Goal: Use online tool/utility: Utilize a website feature to perform a specific function

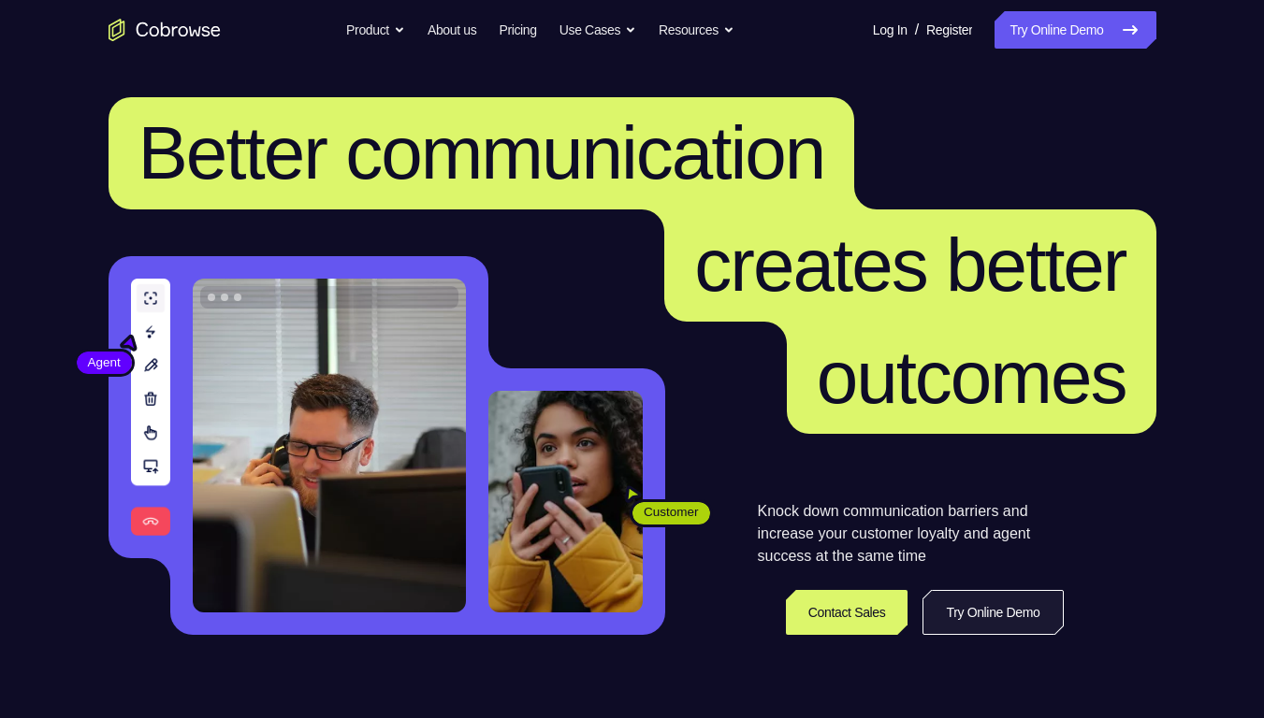
click at [965, 563] on link "Try Online Demo" at bounding box center [992, 612] width 140 height 45
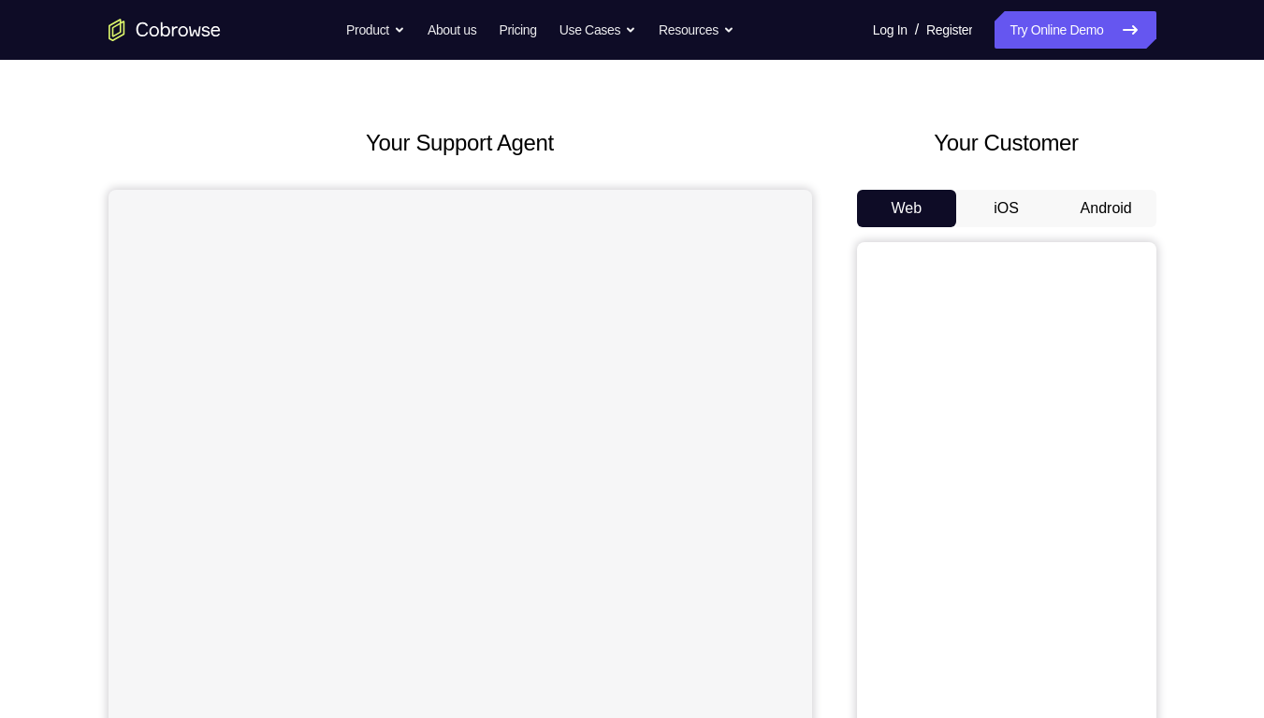
click at [1062, 227] on button "Android" at bounding box center [1106, 208] width 100 height 37
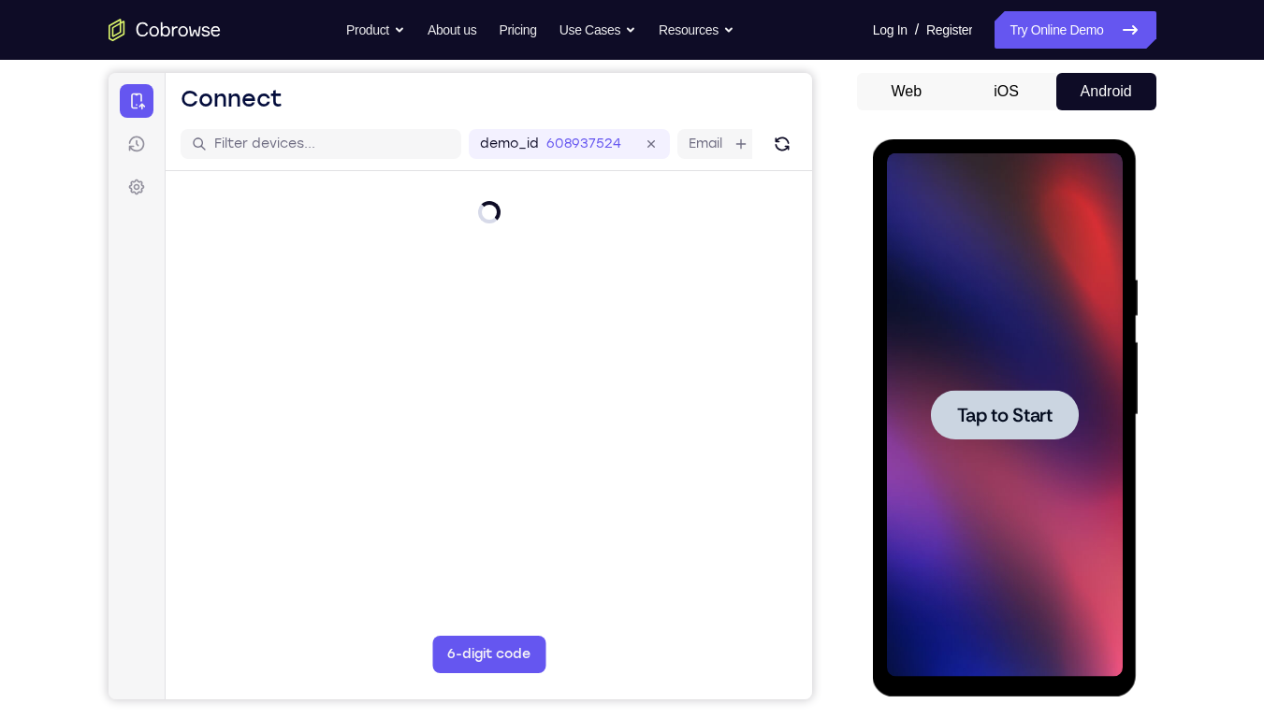
click at [1022, 408] on span "Tap to Start" at bounding box center [1004, 415] width 95 height 19
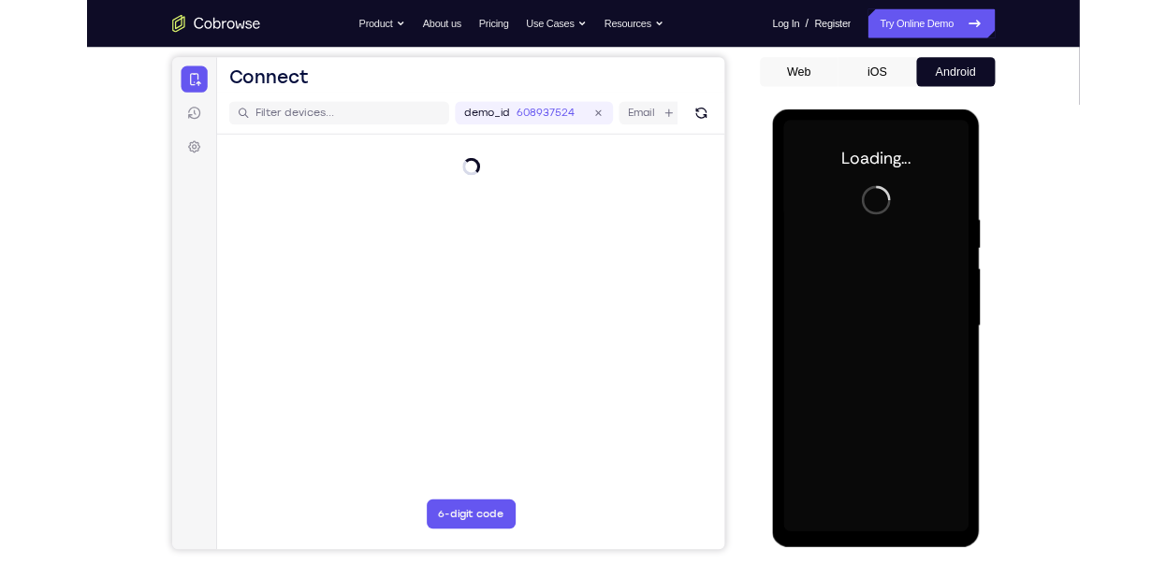
scroll to position [228, 0]
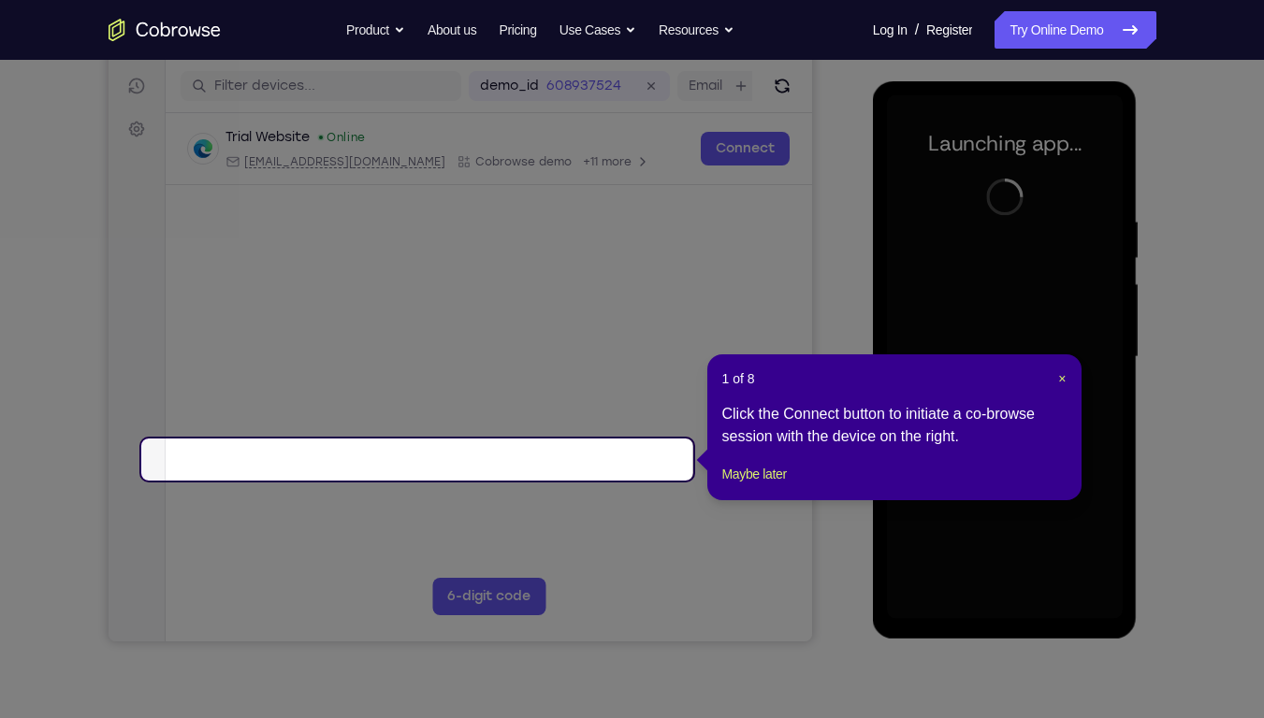
drag, startPoint x: 1058, startPoint y: 386, endPoint x: 964, endPoint y: 349, distance: 101.6
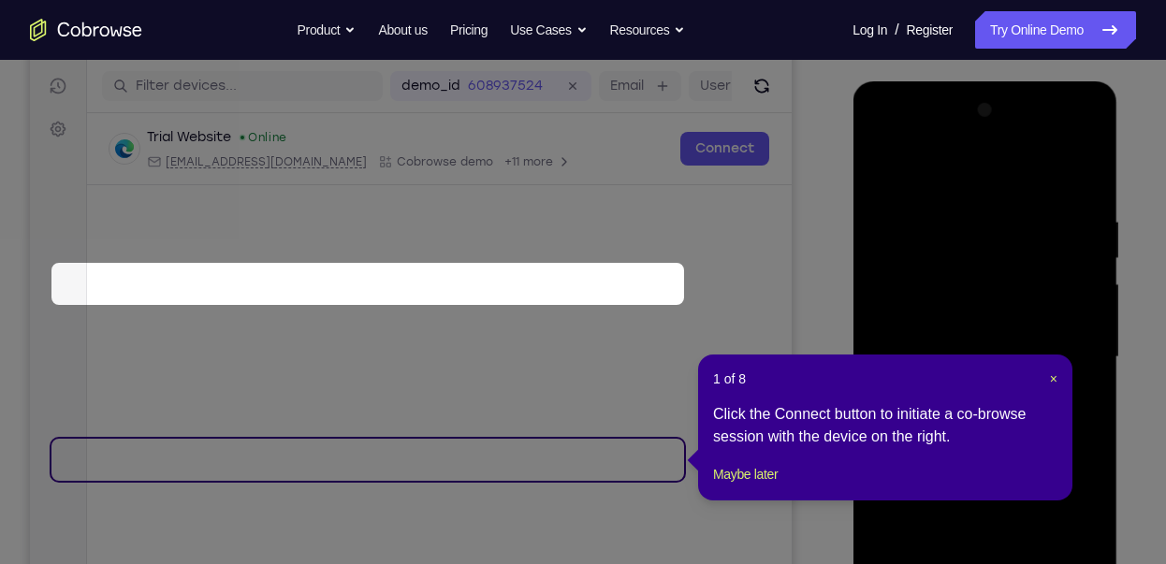
scroll to position [404, 0]
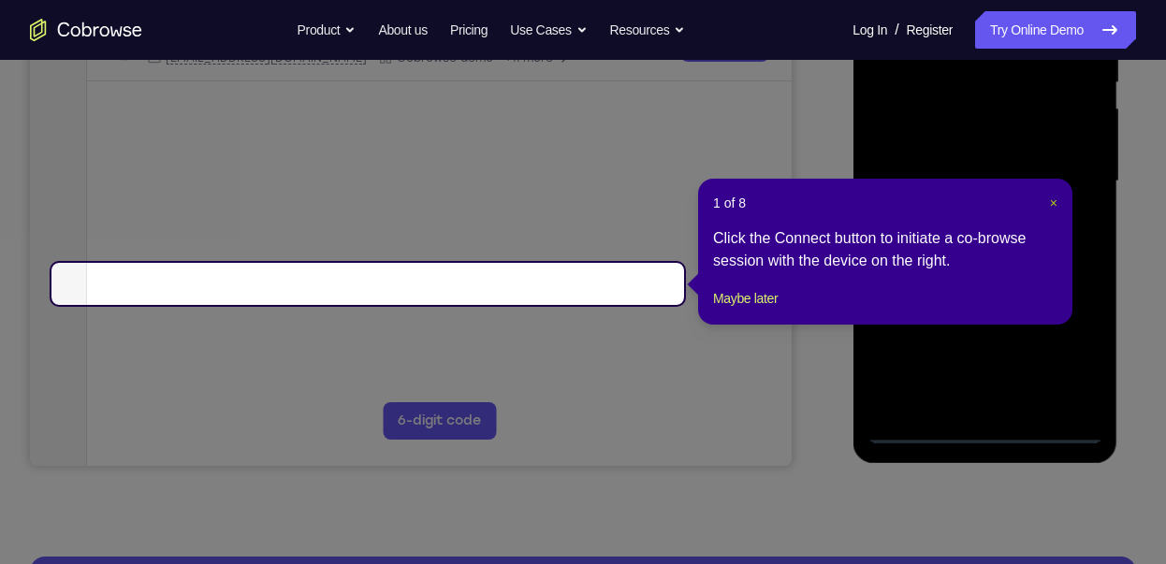
click at [1050, 201] on span "×" at bounding box center [1053, 203] width 7 height 15
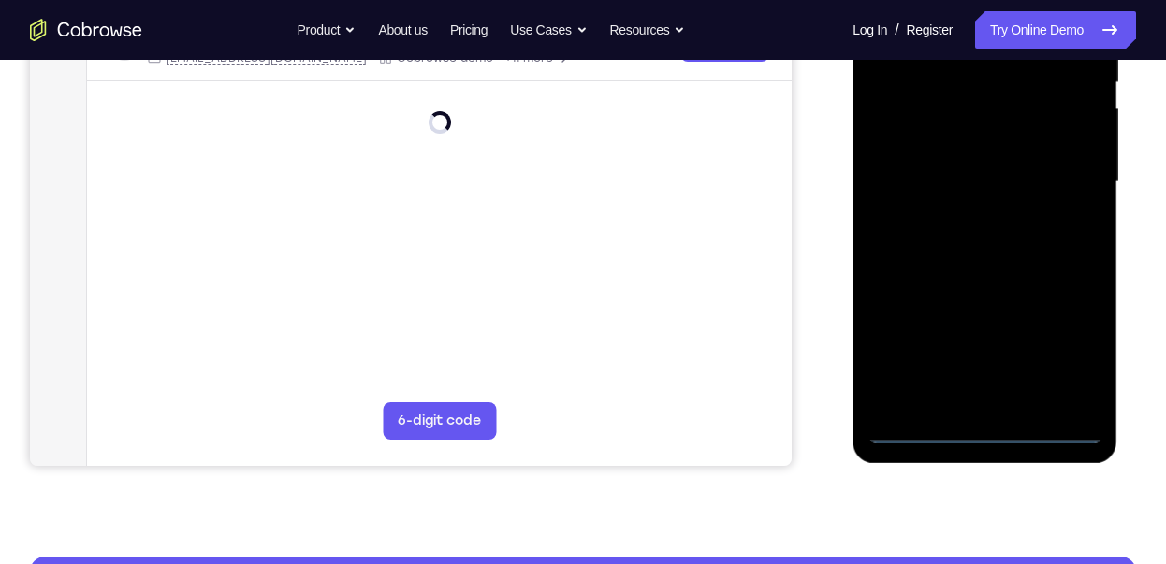
click at [984, 430] on div at bounding box center [984, 182] width 236 height 524
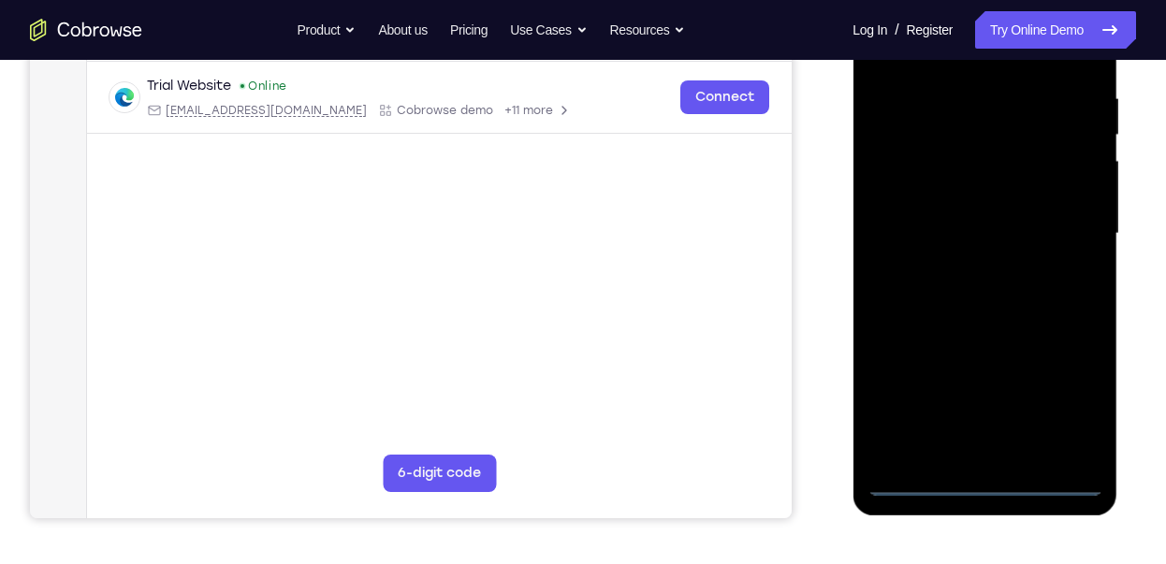
scroll to position [344, 0]
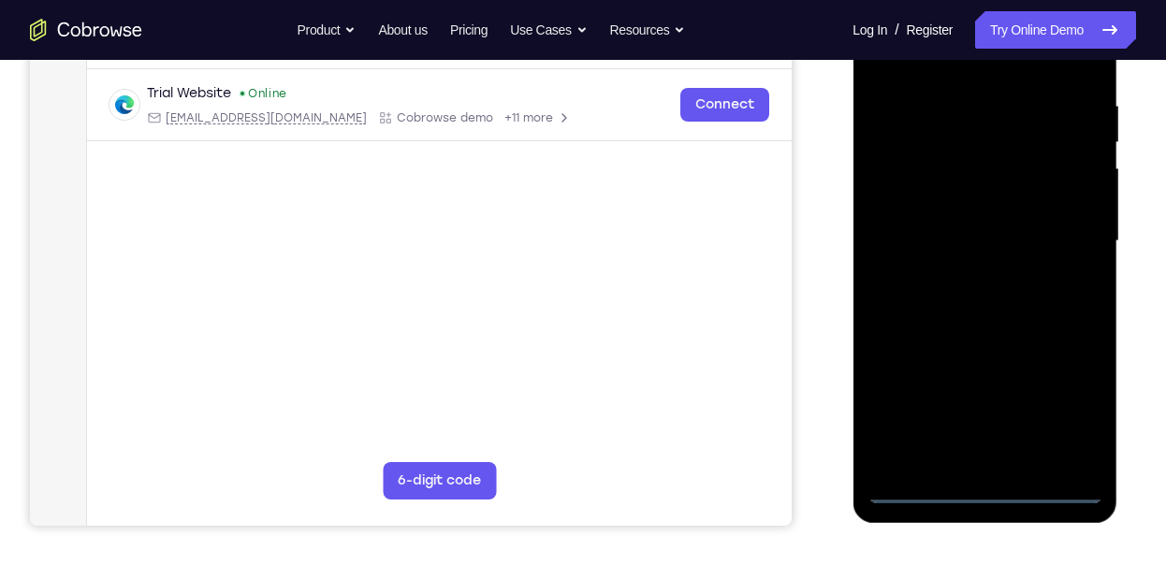
click at [1075, 406] on div at bounding box center [984, 241] width 236 height 524
click at [927, 51] on div at bounding box center [984, 241] width 236 height 524
click at [915, 175] on div at bounding box center [984, 241] width 236 height 524
click at [965, 241] on div at bounding box center [984, 241] width 236 height 524
click at [959, 234] on div at bounding box center [984, 241] width 236 height 524
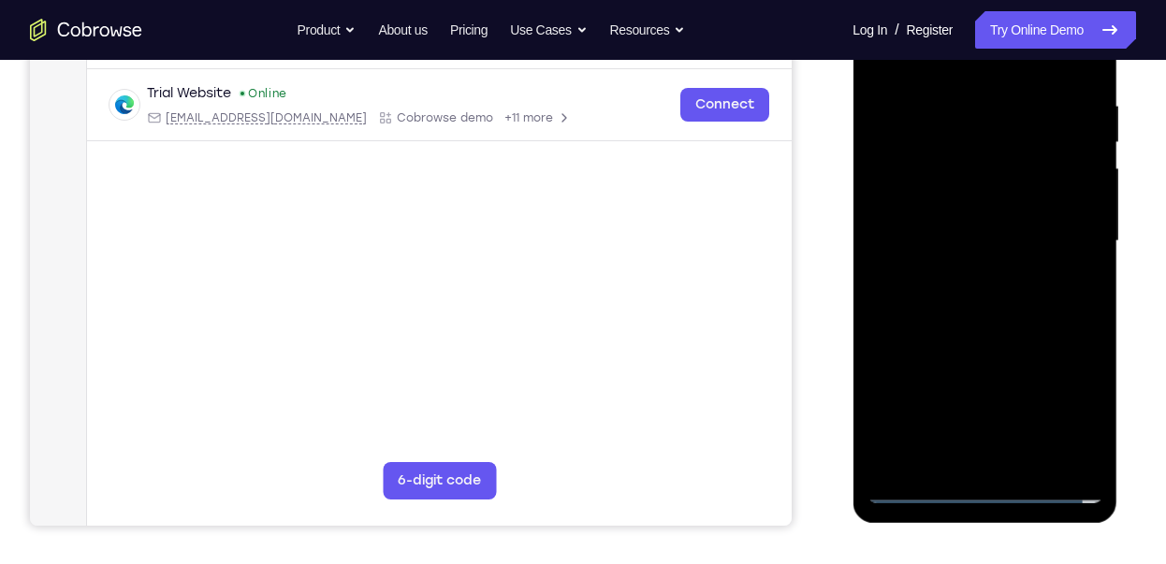
click at [958, 259] on div at bounding box center [984, 241] width 236 height 524
drag, startPoint x: 987, startPoint y: 421, endPoint x: 1007, endPoint y: 340, distance: 83.7
click at [1007, 340] on div at bounding box center [984, 241] width 236 height 524
click at [997, 453] on div at bounding box center [984, 241] width 236 height 524
drag, startPoint x: 950, startPoint y: 57, endPoint x: 958, endPoint y: -28, distance: 85.5
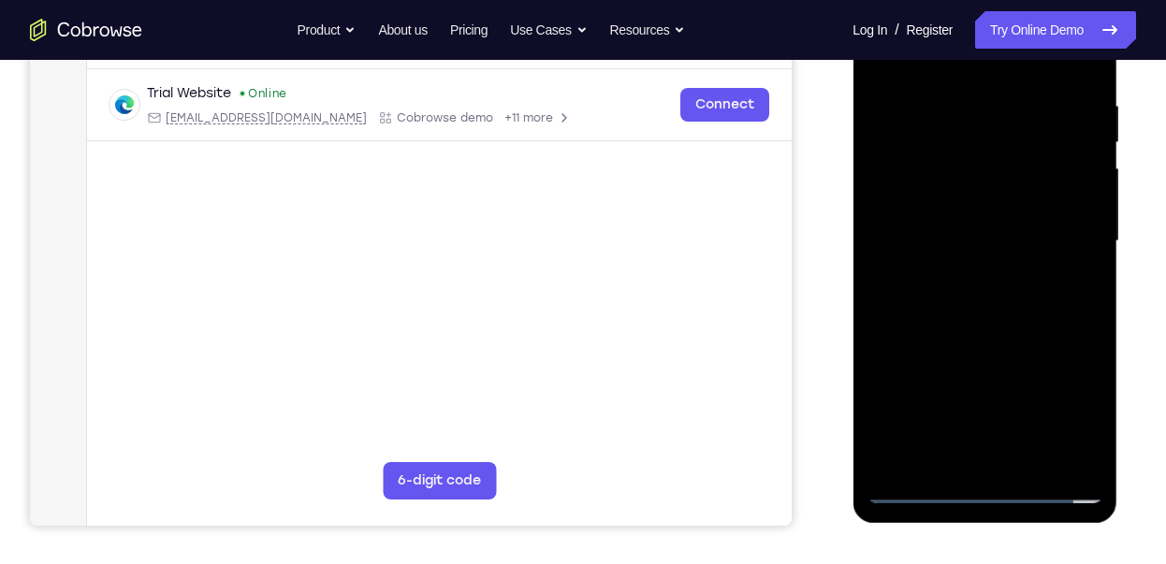
click at [958, 0] on div at bounding box center [984, 244] width 265 height 558
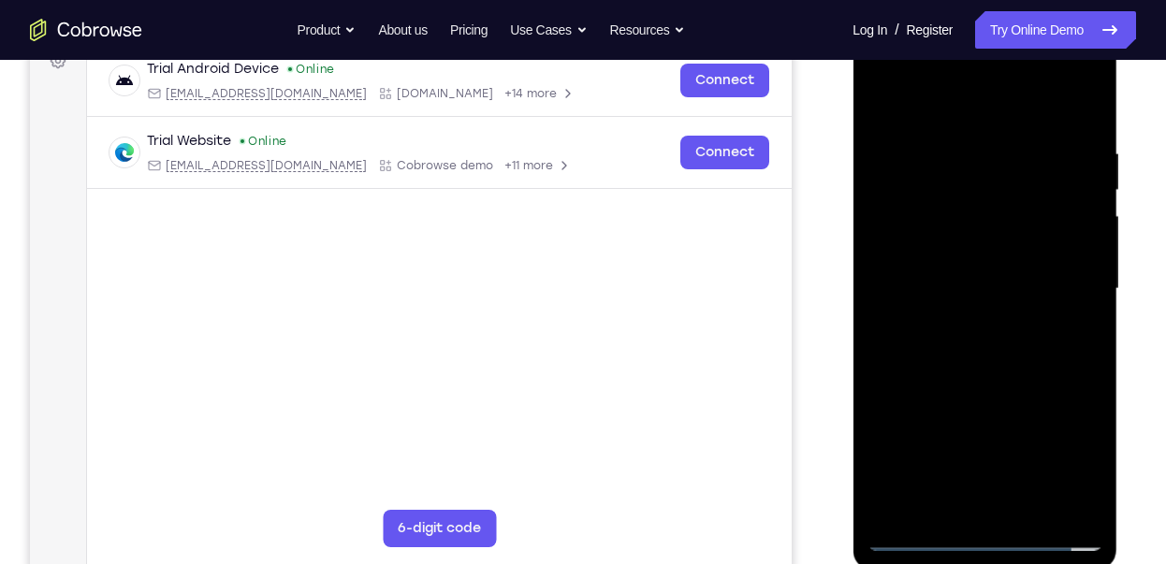
click at [1085, 70] on div at bounding box center [984, 289] width 236 height 524
click at [1079, 67] on div at bounding box center [984, 290] width 236 height 524
click at [1010, 422] on div at bounding box center [984, 290] width 236 height 524
click at [1017, 320] on div at bounding box center [984, 290] width 236 height 524
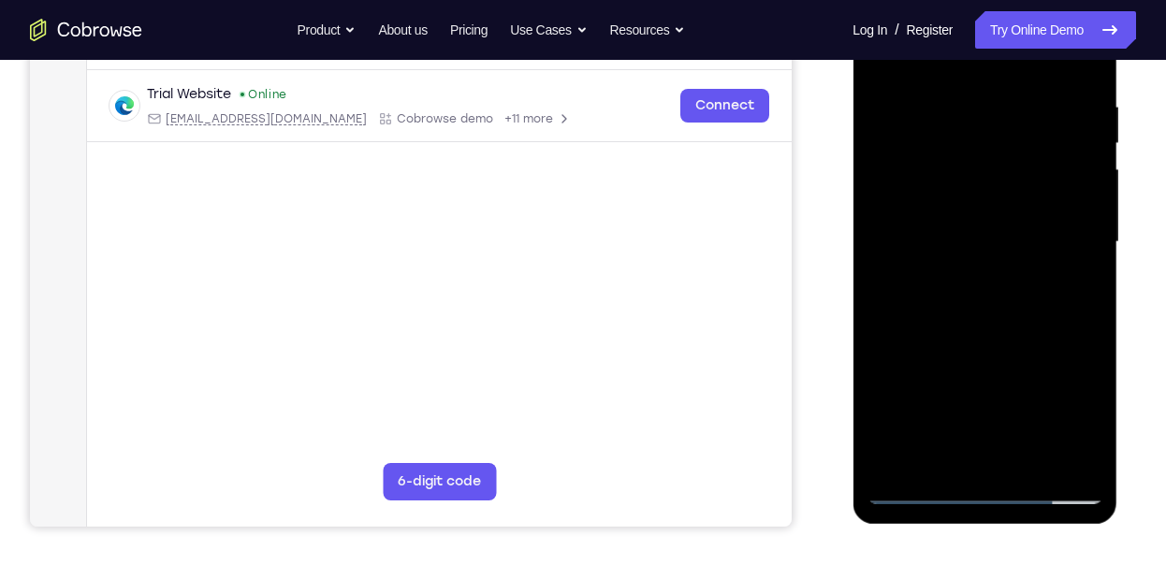
scroll to position [345, 0]
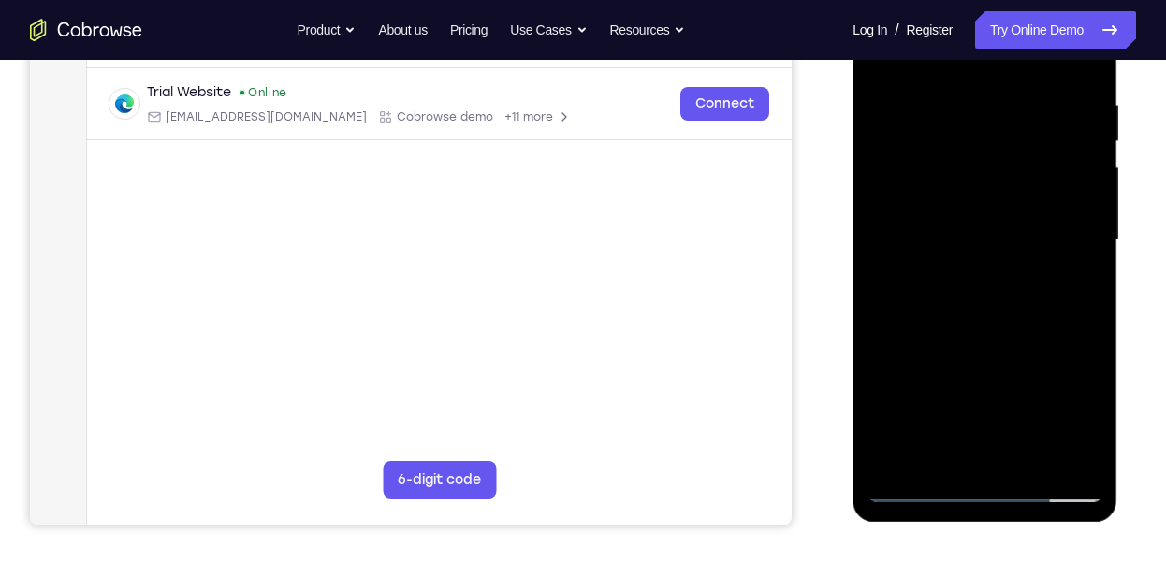
click at [916, 490] on div at bounding box center [984, 240] width 236 height 524
drag, startPoint x: 1015, startPoint y: 396, endPoint x: 1019, endPoint y: 287, distance: 108.6
click at [1019, 287] on div at bounding box center [984, 240] width 236 height 524
click at [1017, 464] on div at bounding box center [984, 240] width 236 height 524
click at [990, 471] on div at bounding box center [984, 240] width 236 height 524
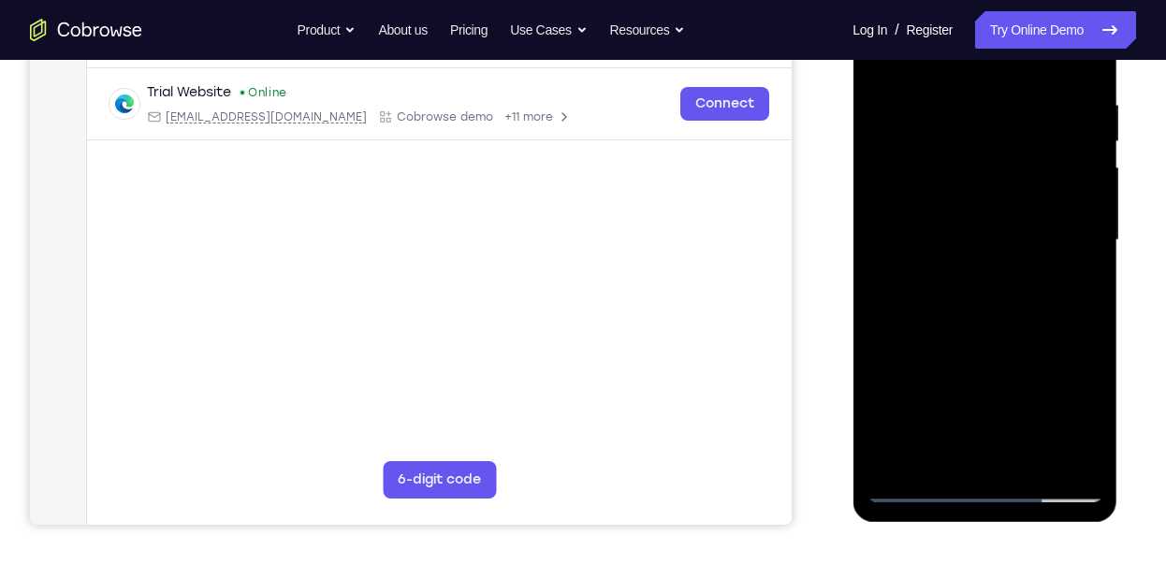
click at [1089, 30] on div at bounding box center [984, 240] width 236 height 524
click at [1007, 378] on div at bounding box center [984, 240] width 236 height 524
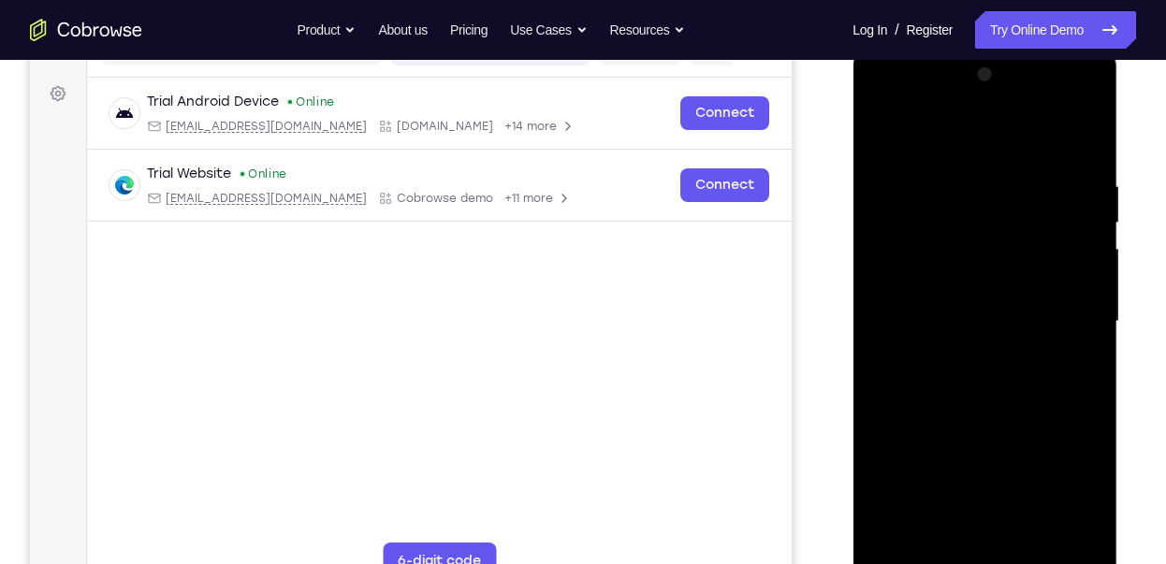
click at [1038, 271] on div at bounding box center [984, 322] width 236 height 524
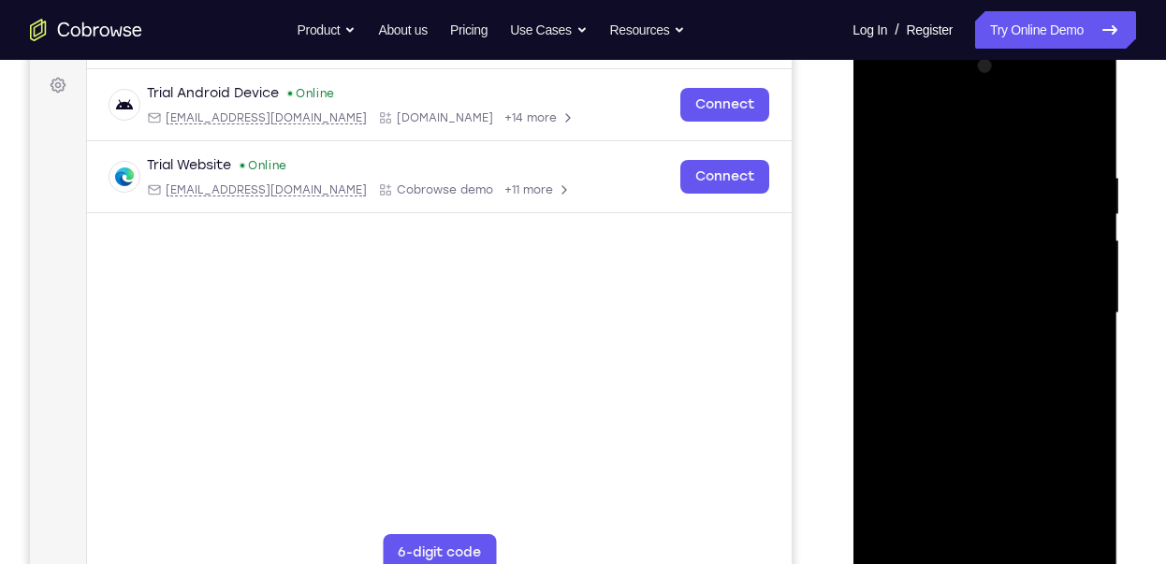
scroll to position [269, 0]
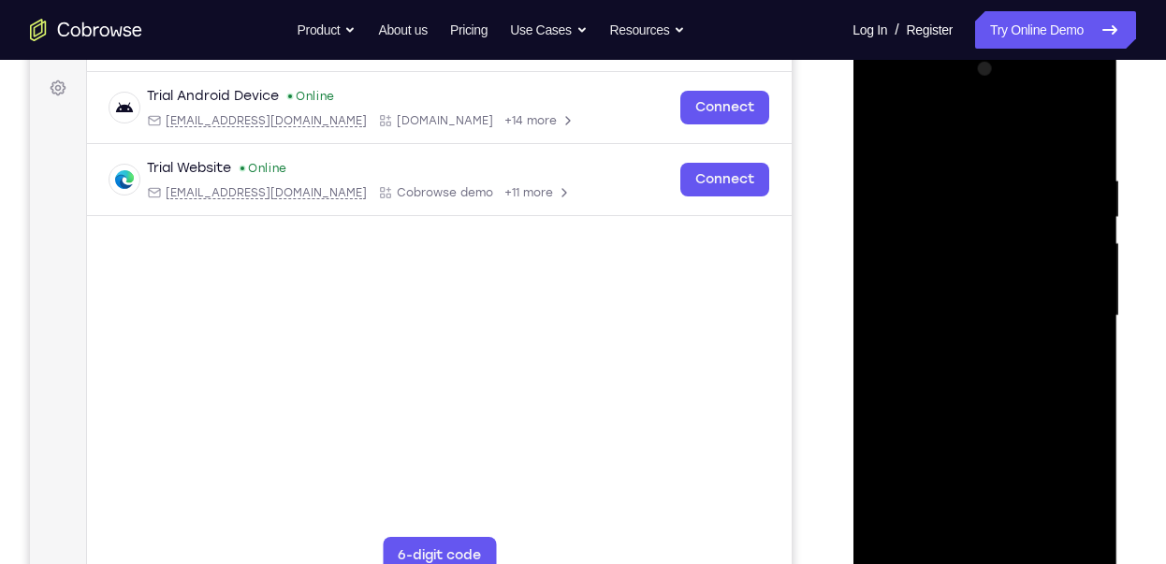
click at [1002, 92] on div at bounding box center [984, 316] width 236 height 524
click at [957, 129] on div at bounding box center [984, 316] width 236 height 524
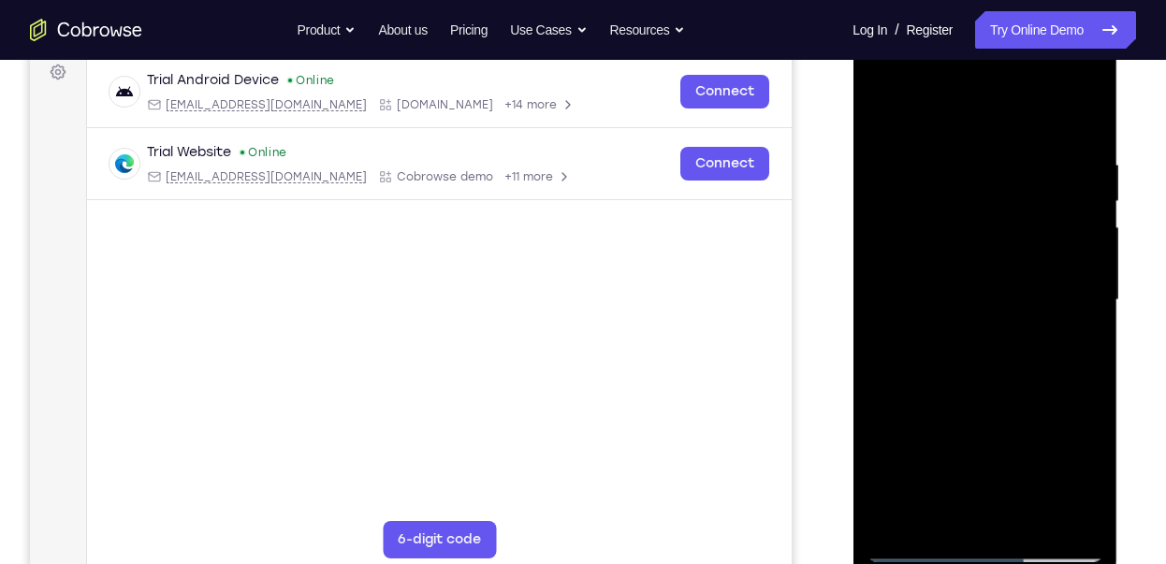
scroll to position [284, 0]
click at [1073, 106] on div at bounding box center [984, 301] width 236 height 524
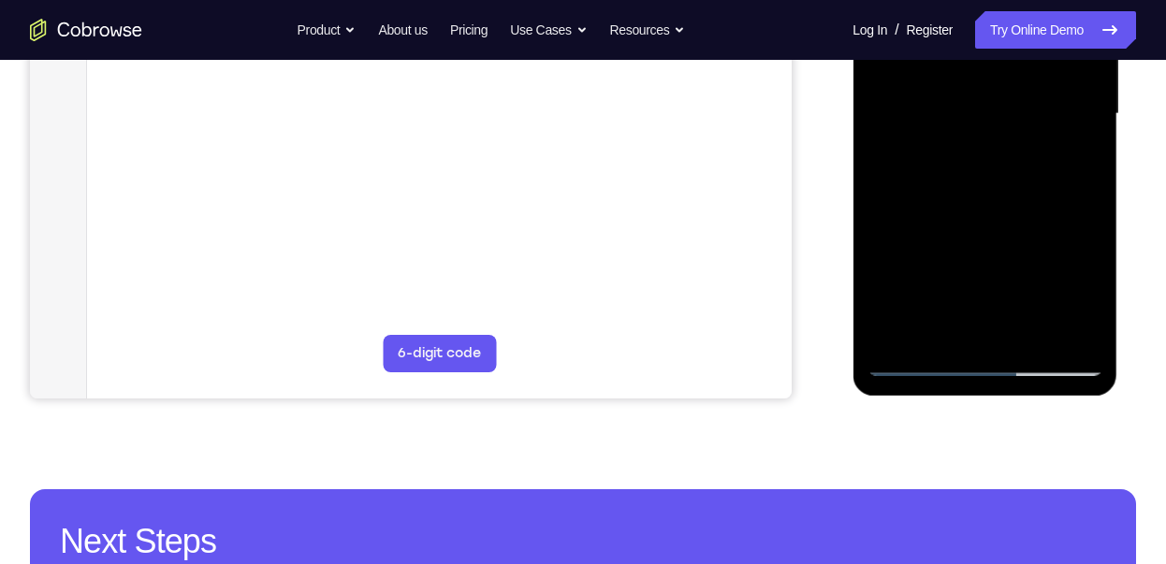
scroll to position [502, 0]
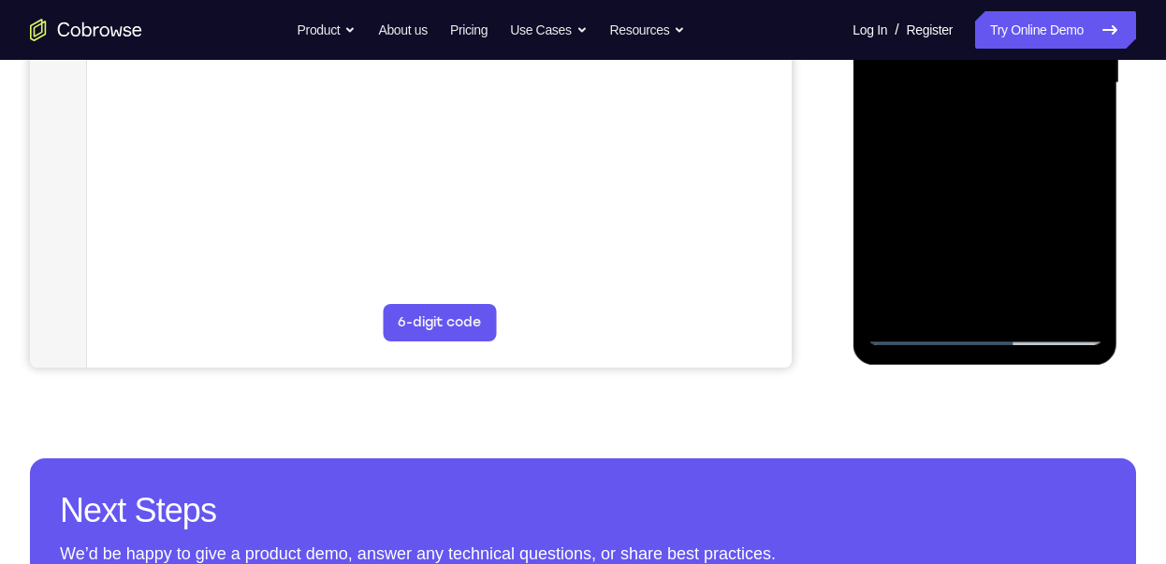
click at [1012, 217] on div at bounding box center [984, 83] width 236 height 524
click at [1045, 138] on div at bounding box center [984, 83] width 236 height 524
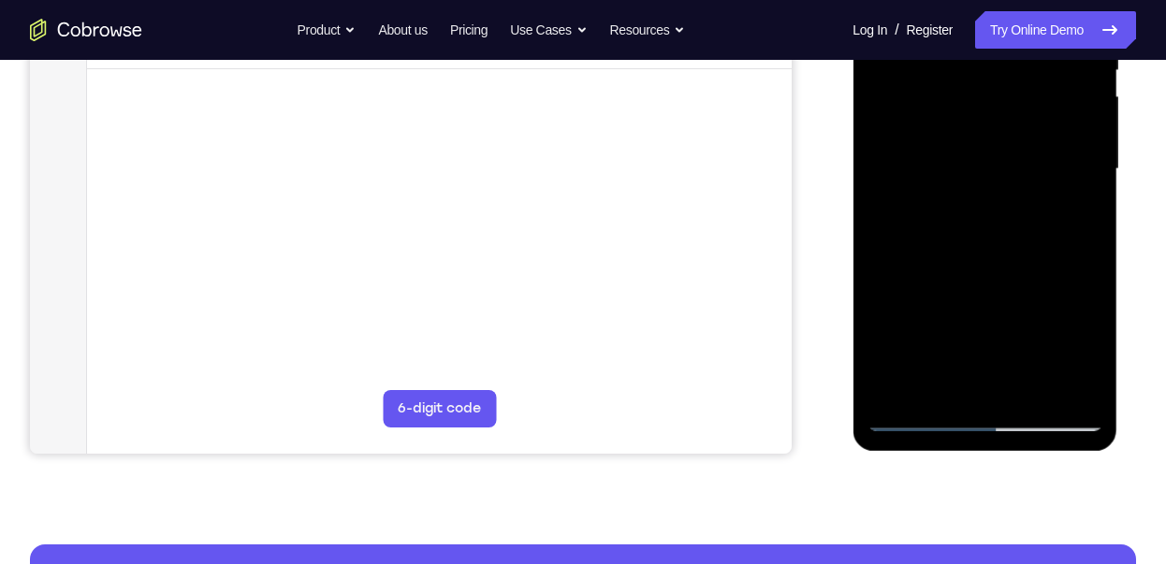
scroll to position [413, 0]
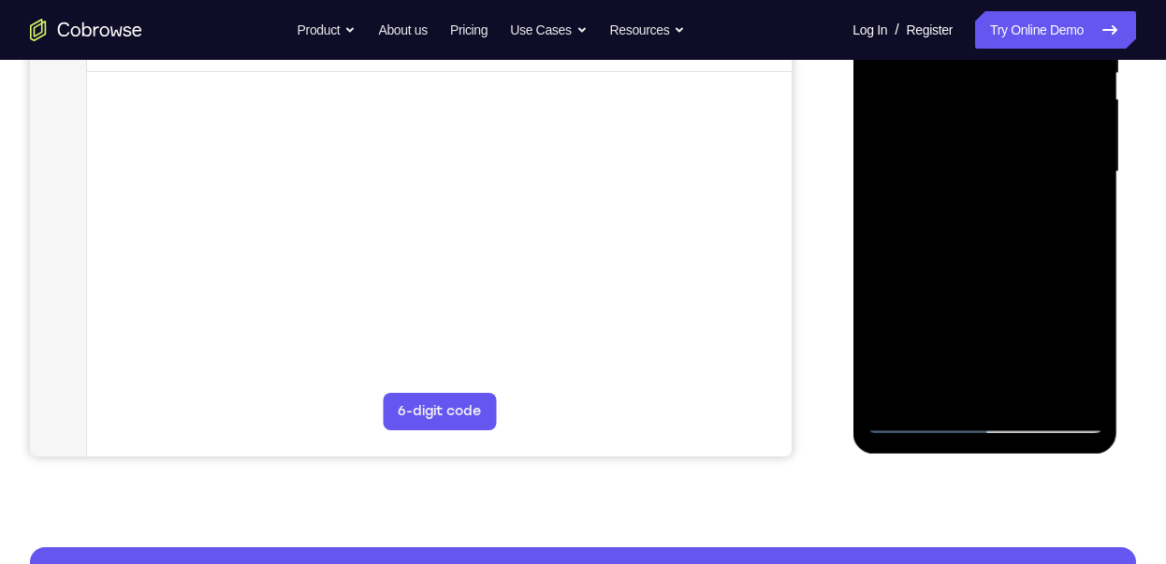
click at [1008, 225] on div at bounding box center [984, 172] width 236 height 524
click at [1052, 222] on div at bounding box center [984, 172] width 236 height 524
click at [988, 228] on div at bounding box center [984, 172] width 236 height 524
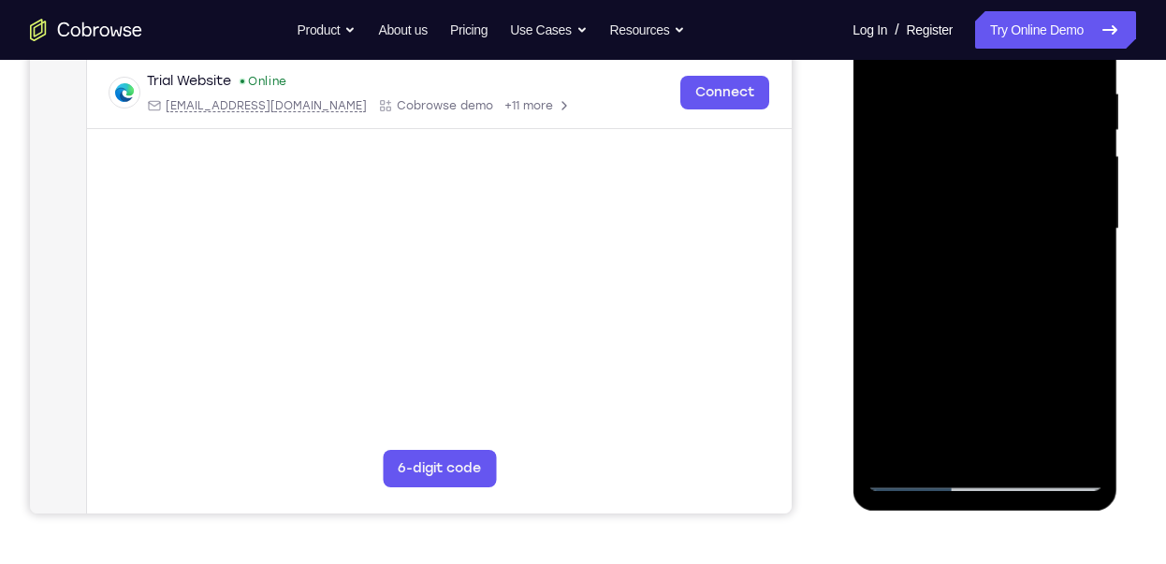
scroll to position [355, 0]
click at [1039, 82] on div at bounding box center [984, 230] width 236 height 524
drag, startPoint x: 927, startPoint y: 218, endPoint x: 1066, endPoint y: 224, distance: 139.5
click at [1066, 224] on div at bounding box center [984, 230] width 236 height 524
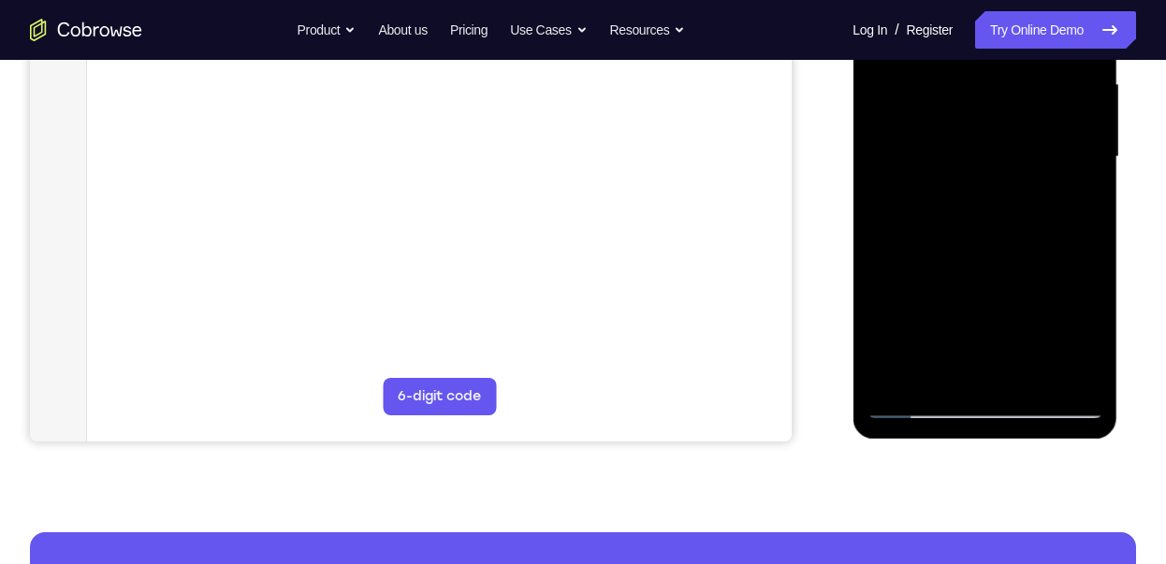
scroll to position [238, 0]
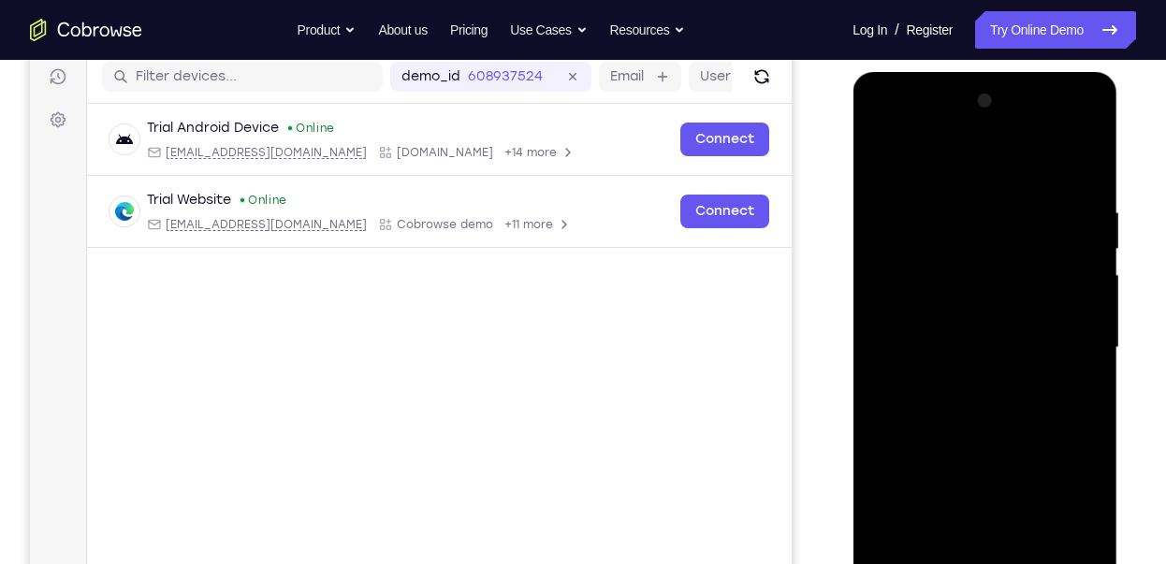
drag, startPoint x: 950, startPoint y: 207, endPoint x: 1122, endPoint y: 198, distance: 171.4
click at [1119, 198] on html "Online web based iOS Simulators and Android Emulators. Run iPhone, iPad, Mobile…" at bounding box center [985, 352] width 267 height 561
drag, startPoint x: 968, startPoint y: 226, endPoint x: 1089, endPoint y: 227, distance: 120.7
click at [1089, 227] on div at bounding box center [984, 348] width 236 height 524
drag, startPoint x: 1034, startPoint y: 219, endPoint x: 999, endPoint y: 413, distance: 197.6
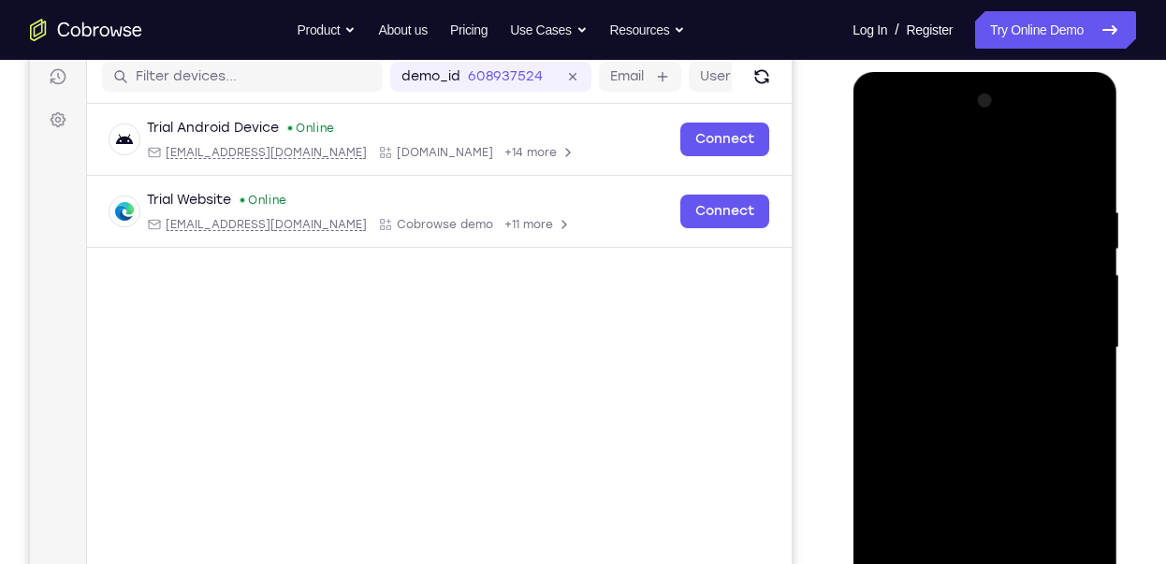
click at [999, 413] on div at bounding box center [984, 348] width 236 height 524
drag, startPoint x: 1013, startPoint y: 251, endPoint x: 1010, endPoint y: 429, distance: 178.7
click at [1010, 429] on div at bounding box center [984, 348] width 236 height 524
drag, startPoint x: 1022, startPoint y: 356, endPoint x: 1063, endPoint y: 105, distance: 255.0
click at [1063, 105] on div at bounding box center [984, 348] width 236 height 524
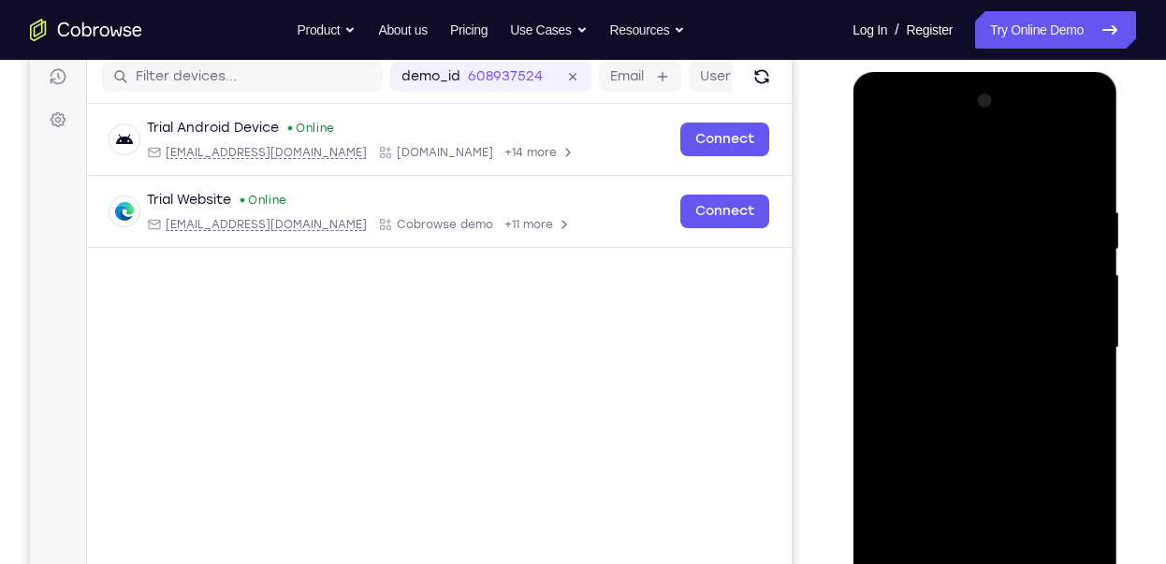
drag, startPoint x: 1078, startPoint y: 274, endPoint x: 920, endPoint y: 254, distance: 159.4
click at [920, 254] on div at bounding box center [984, 348] width 236 height 524
drag, startPoint x: 1030, startPoint y: 207, endPoint x: 1015, endPoint y: 493, distance: 286.6
click at [1015, 493] on div at bounding box center [984, 348] width 236 height 524
drag, startPoint x: 1059, startPoint y: 242, endPoint x: 922, endPoint y: 419, distance: 223.4
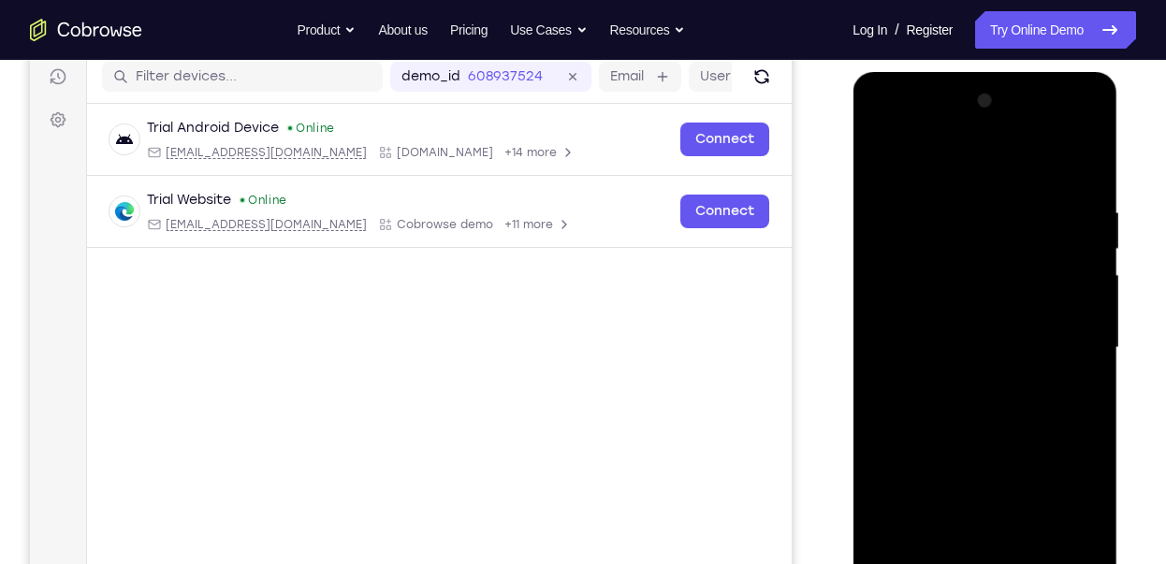
click at [922, 419] on div at bounding box center [984, 348] width 236 height 524
click at [1038, 164] on div at bounding box center [984, 348] width 236 height 524
click at [1041, 306] on div at bounding box center [984, 348] width 236 height 524
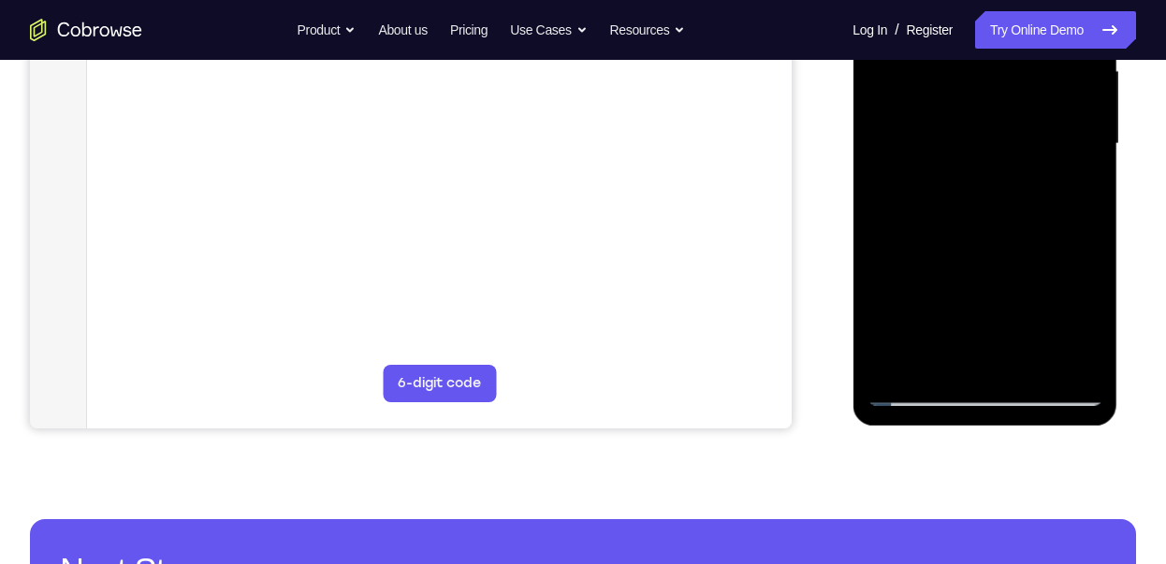
scroll to position [442, 0]
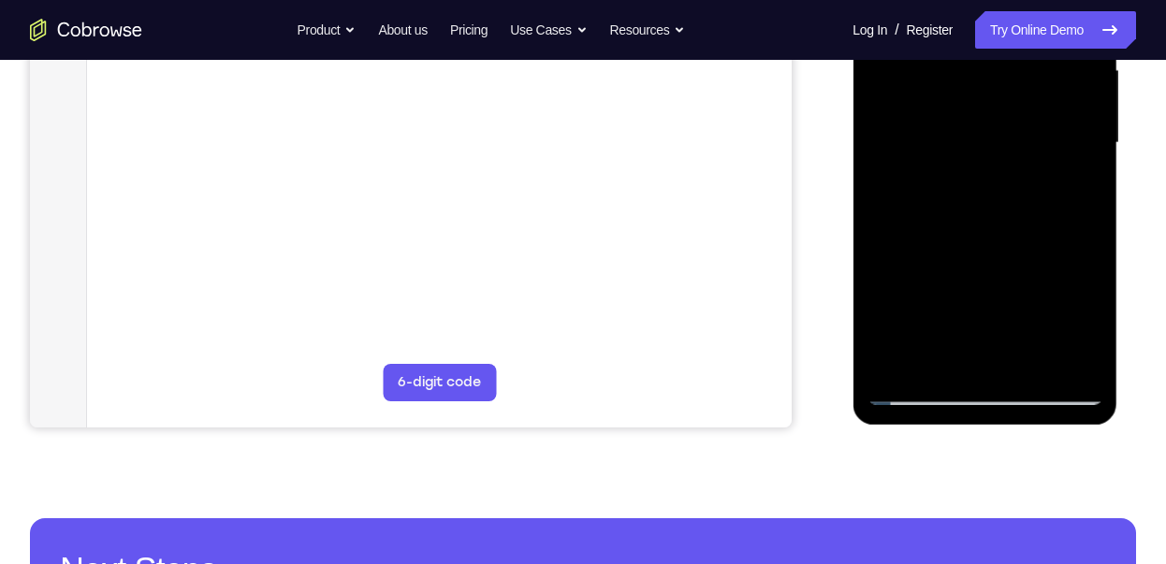
click at [915, 393] on div at bounding box center [984, 143] width 236 height 524
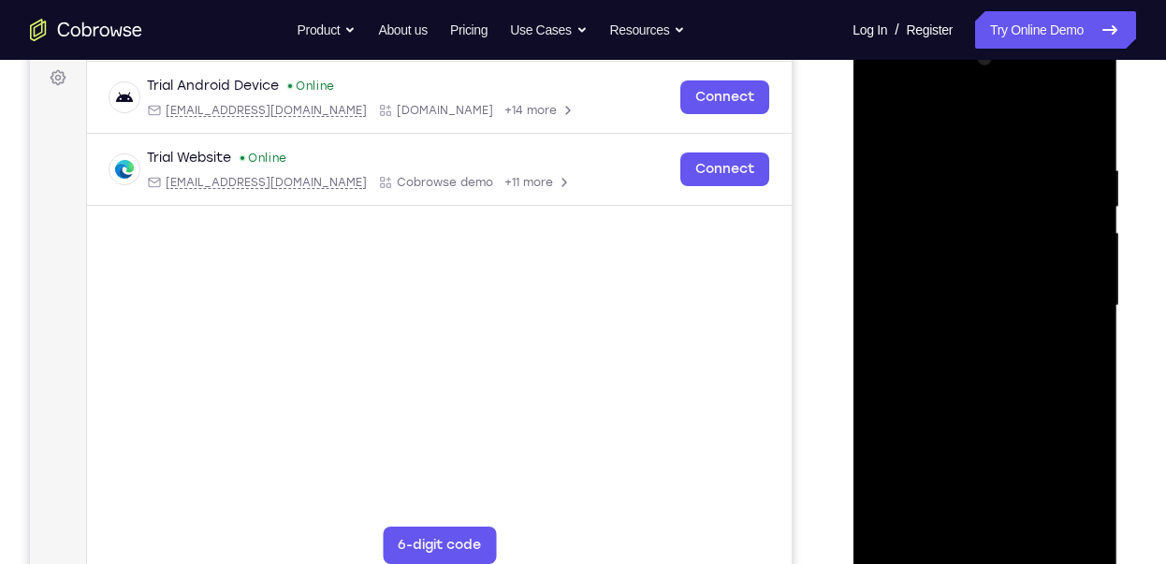
scroll to position [279, 0]
drag, startPoint x: 1065, startPoint y: 149, endPoint x: 965, endPoint y: 394, distance: 264.4
click at [965, 394] on div at bounding box center [984, 307] width 236 height 524
drag, startPoint x: 968, startPoint y: 174, endPoint x: 918, endPoint y: 326, distance: 159.7
click at [918, 326] on div at bounding box center [984, 307] width 236 height 524
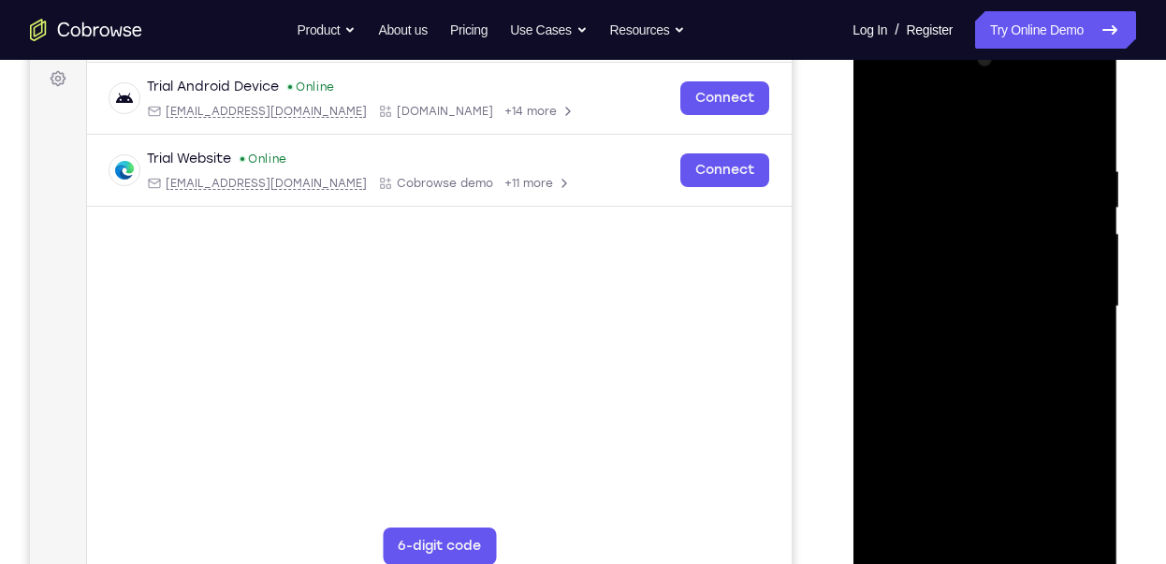
click at [1048, 122] on div at bounding box center [984, 307] width 236 height 524
click at [1014, 265] on div at bounding box center [984, 307] width 236 height 524
click at [1069, 369] on div at bounding box center [984, 307] width 236 height 524
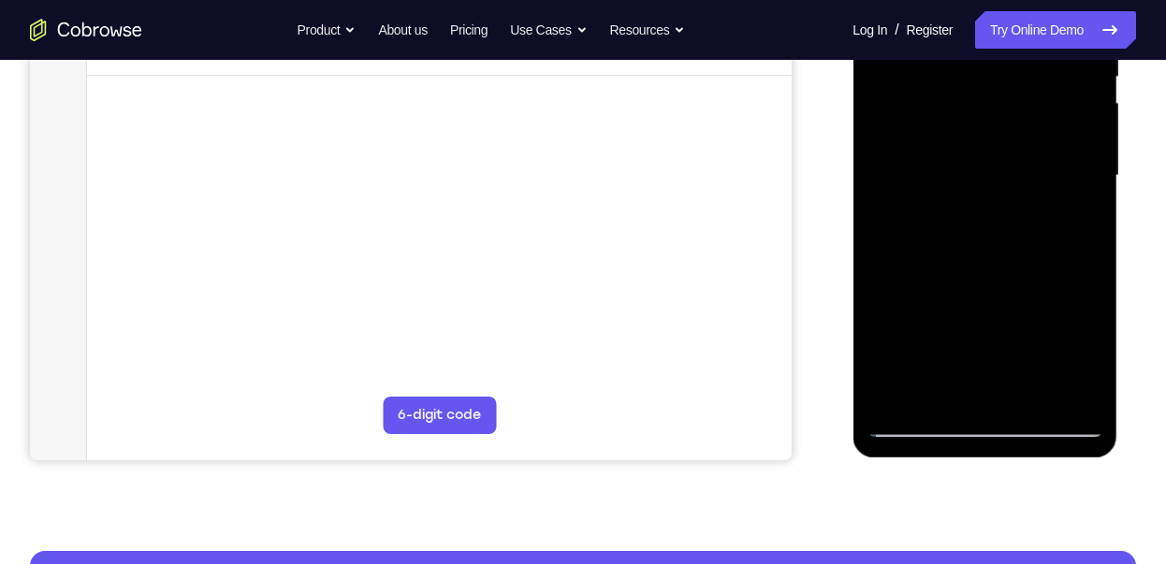
scroll to position [411, 0]
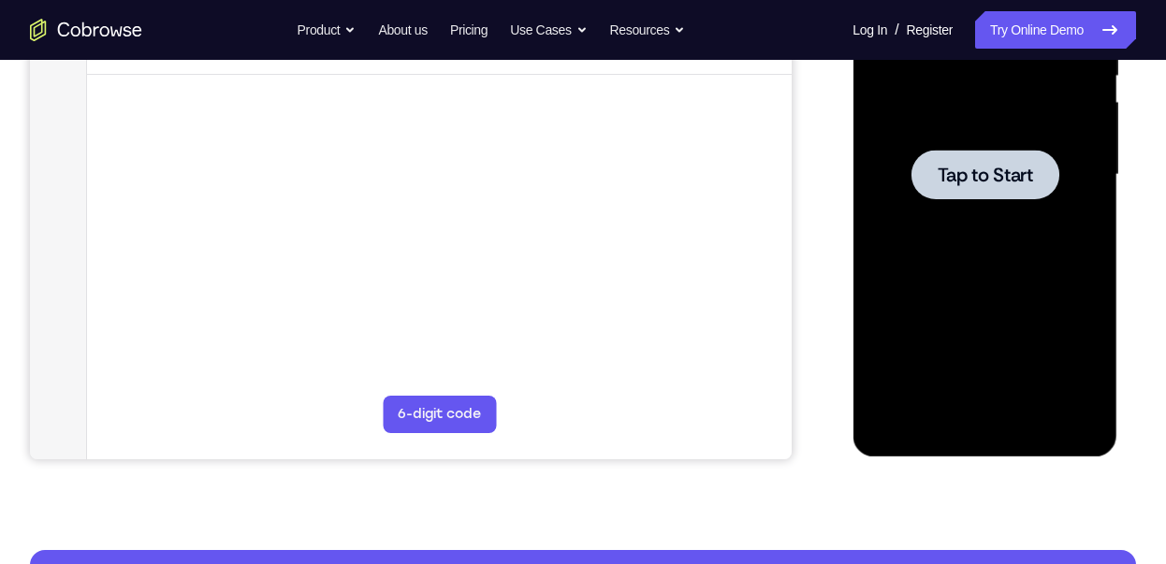
click at [944, 175] on span "Tap to Start" at bounding box center [983, 175] width 95 height 19
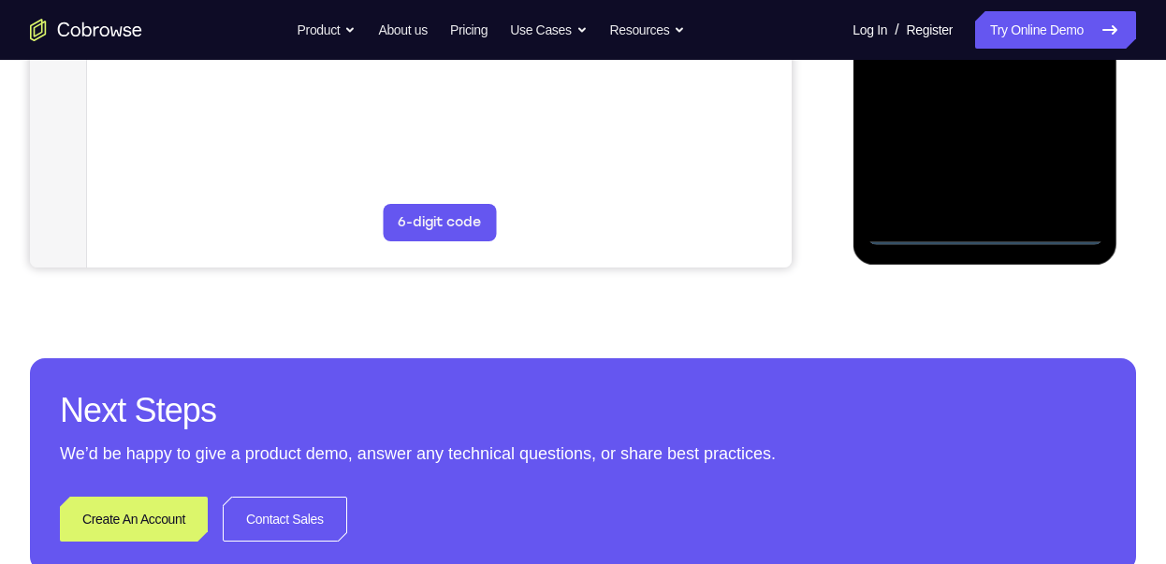
scroll to position [617, 0]
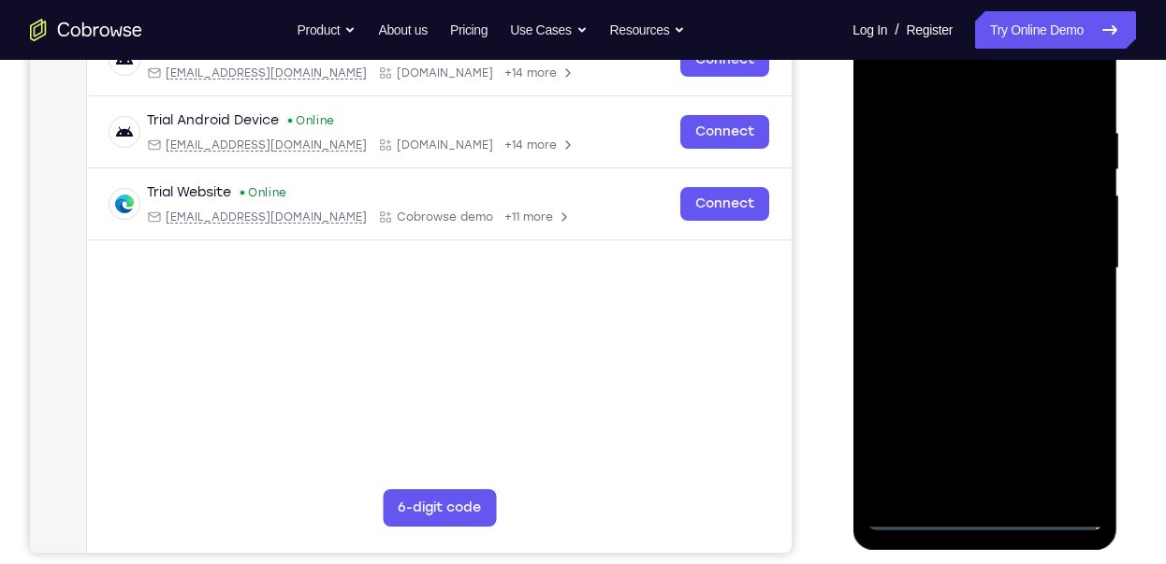
scroll to position [314, 0]
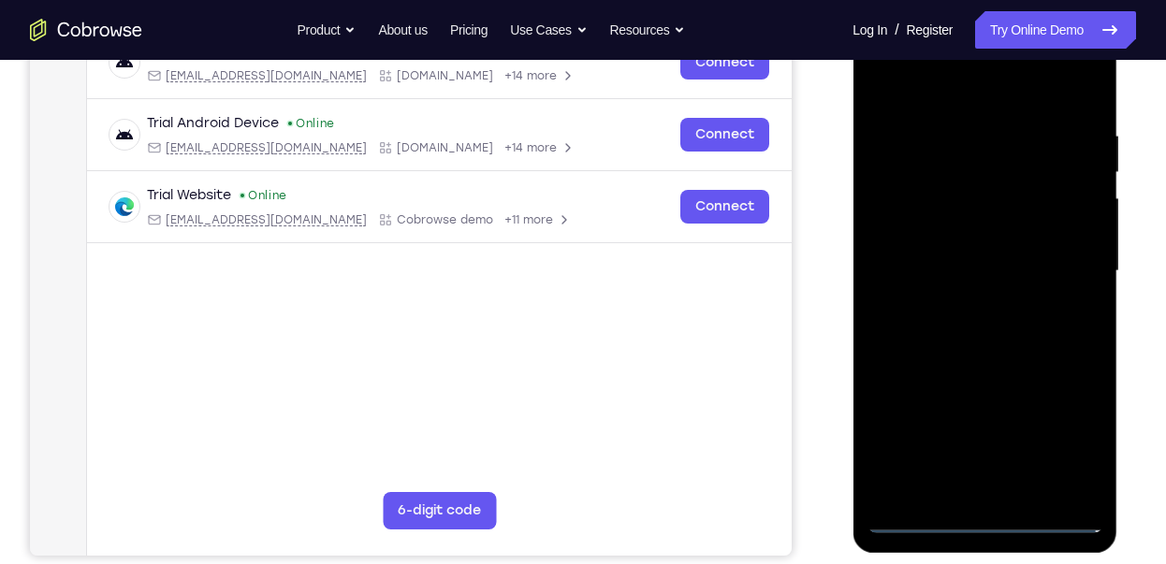
click at [1054, 424] on div at bounding box center [984, 271] width 236 height 524
click at [950, 82] on div at bounding box center [984, 271] width 236 height 524
click at [904, 227] on div at bounding box center [984, 271] width 236 height 524
click at [957, 276] on div at bounding box center [984, 271] width 236 height 524
click at [951, 256] on div at bounding box center [984, 271] width 236 height 524
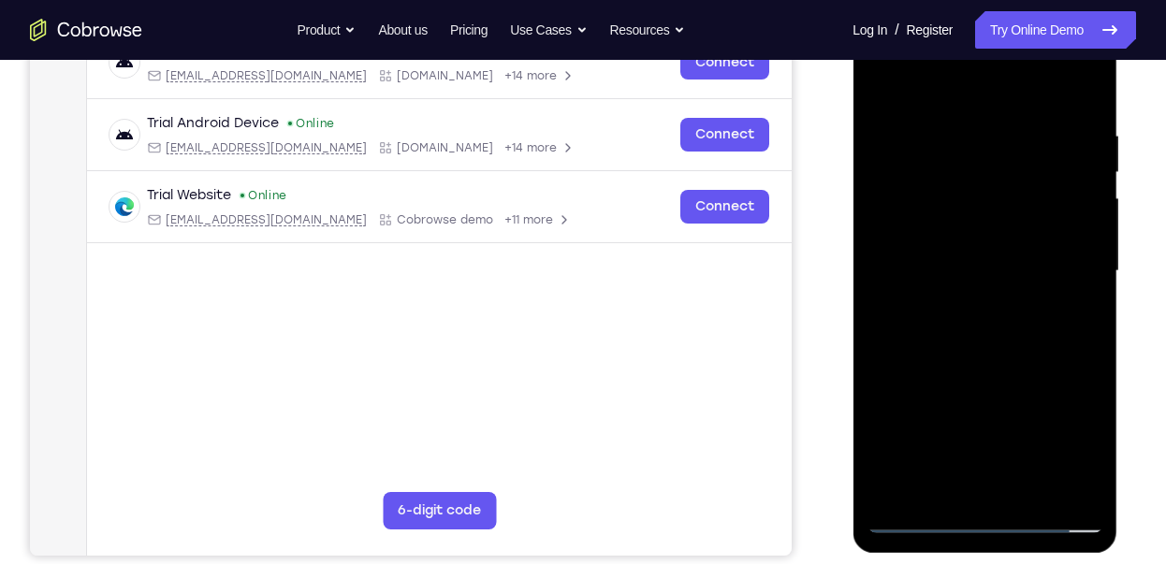
click at [957, 283] on div at bounding box center [984, 271] width 236 height 524
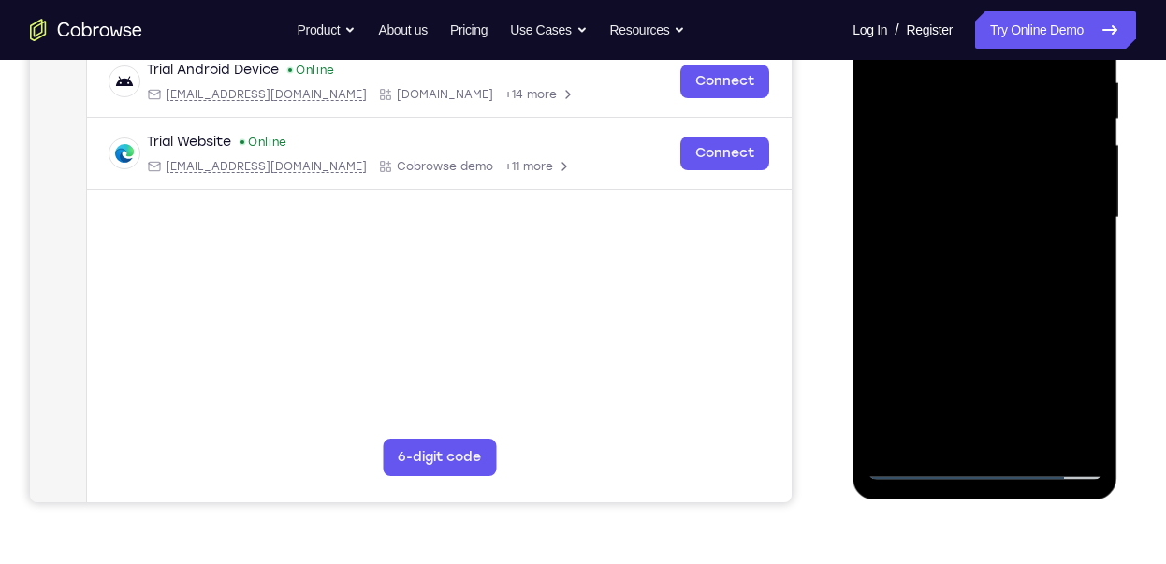
scroll to position [369, 0]
drag, startPoint x: 975, startPoint y: 329, endPoint x: 991, endPoint y: 204, distance: 126.4
click at [991, 204] on div at bounding box center [984, 217] width 236 height 524
click at [957, 423] on div at bounding box center [984, 217] width 236 height 524
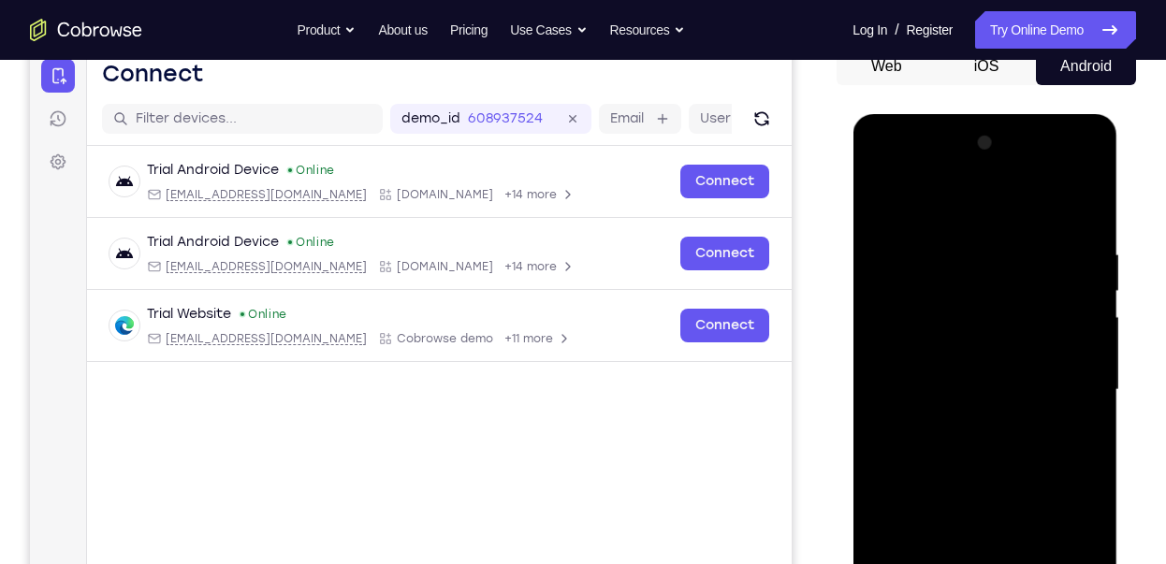
scroll to position [195, 0]
click at [1082, 167] on div at bounding box center [984, 391] width 236 height 524
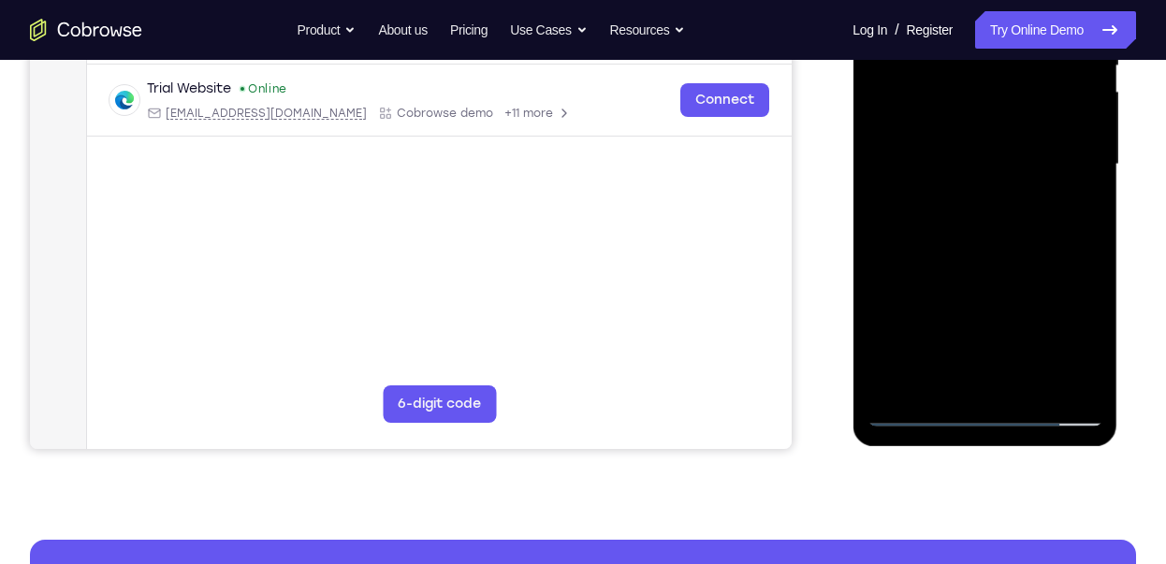
scroll to position [422, 0]
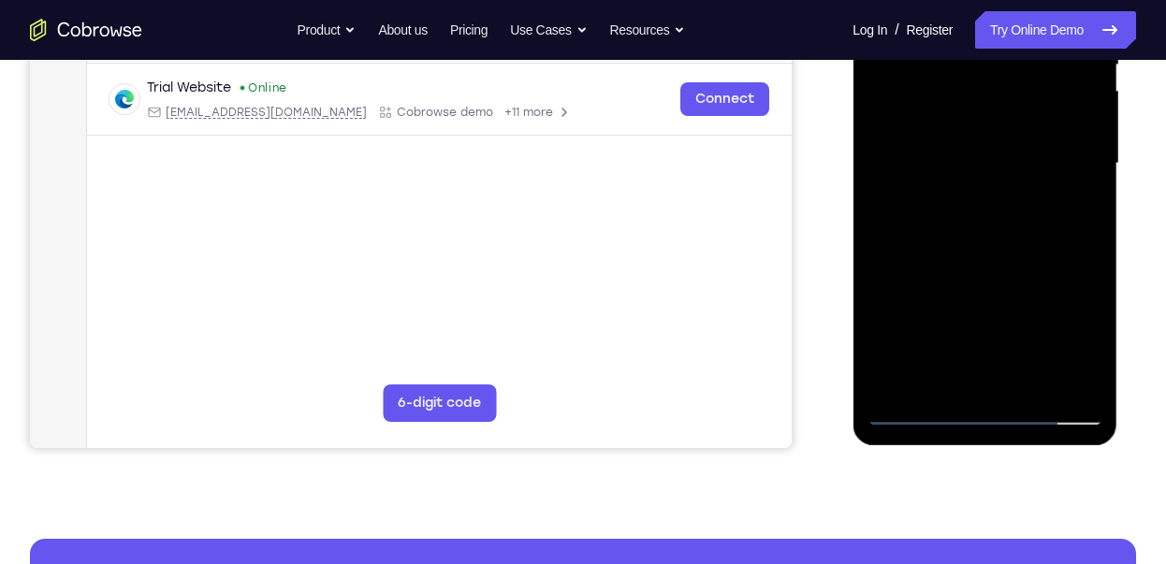
click at [1029, 296] on div at bounding box center [984, 164] width 236 height 524
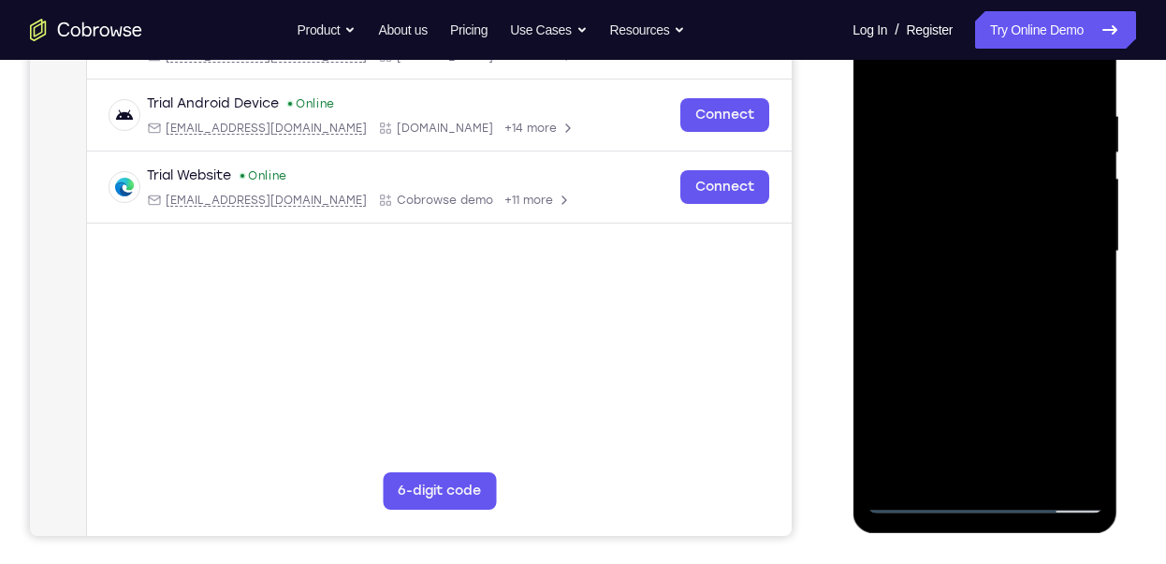
scroll to position [337, 0]
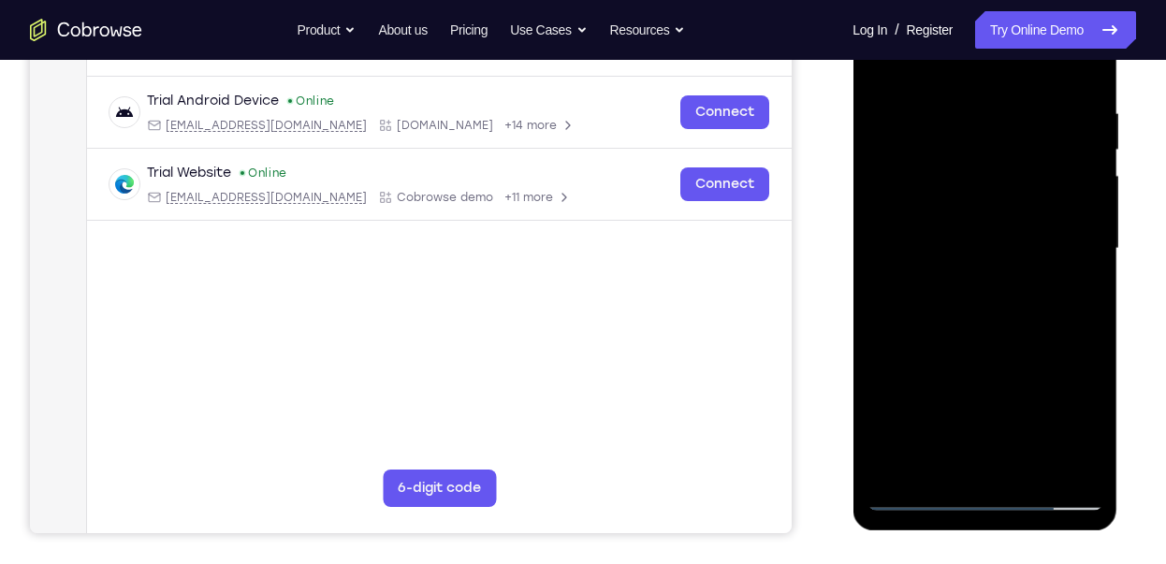
click at [1013, 278] on div at bounding box center [984, 249] width 236 height 524
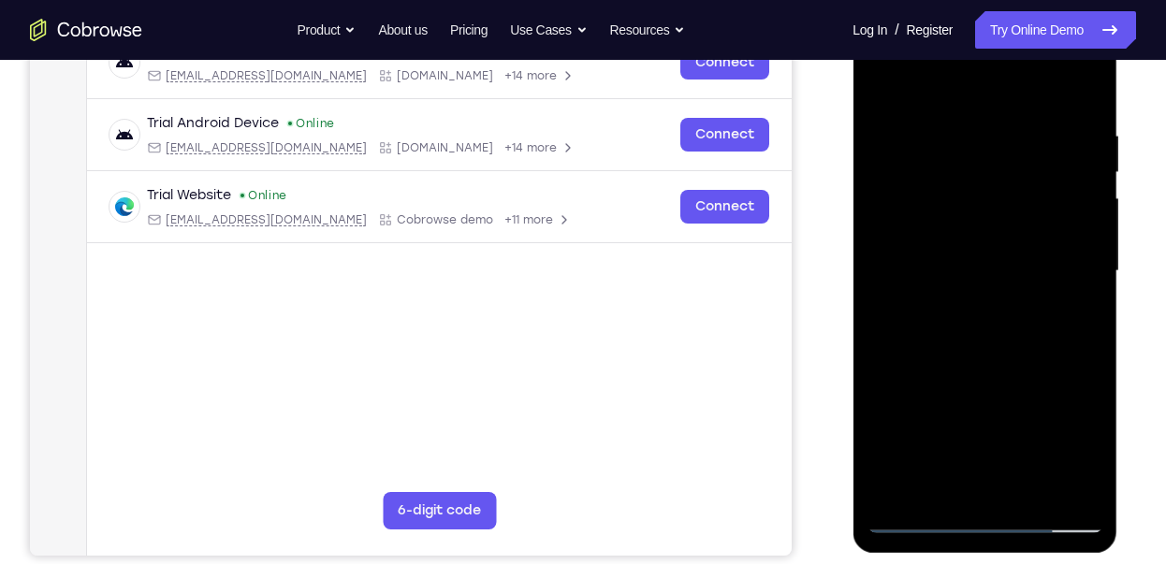
scroll to position [315, 0]
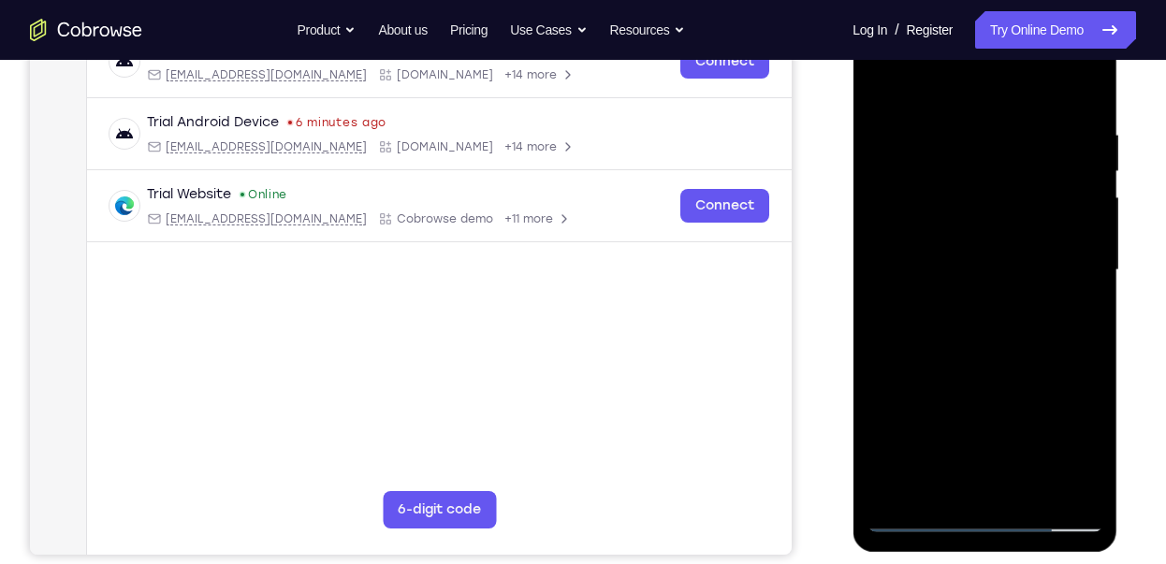
click at [999, 52] on div at bounding box center [984, 270] width 236 height 524
click at [964, 85] on div at bounding box center [984, 270] width 236 height 524
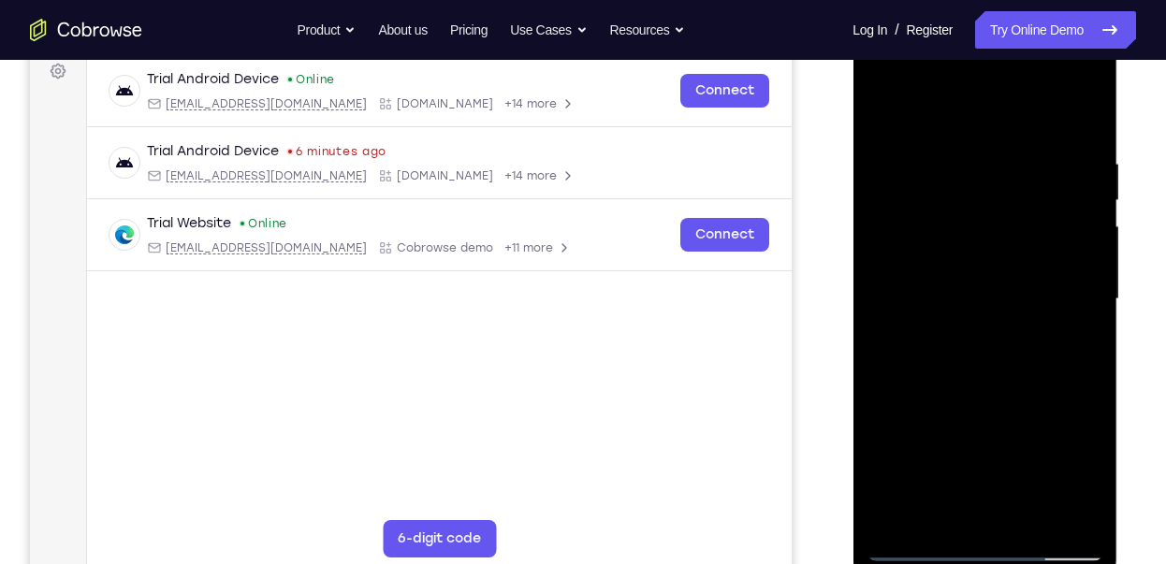
scroll to position [283, 0]
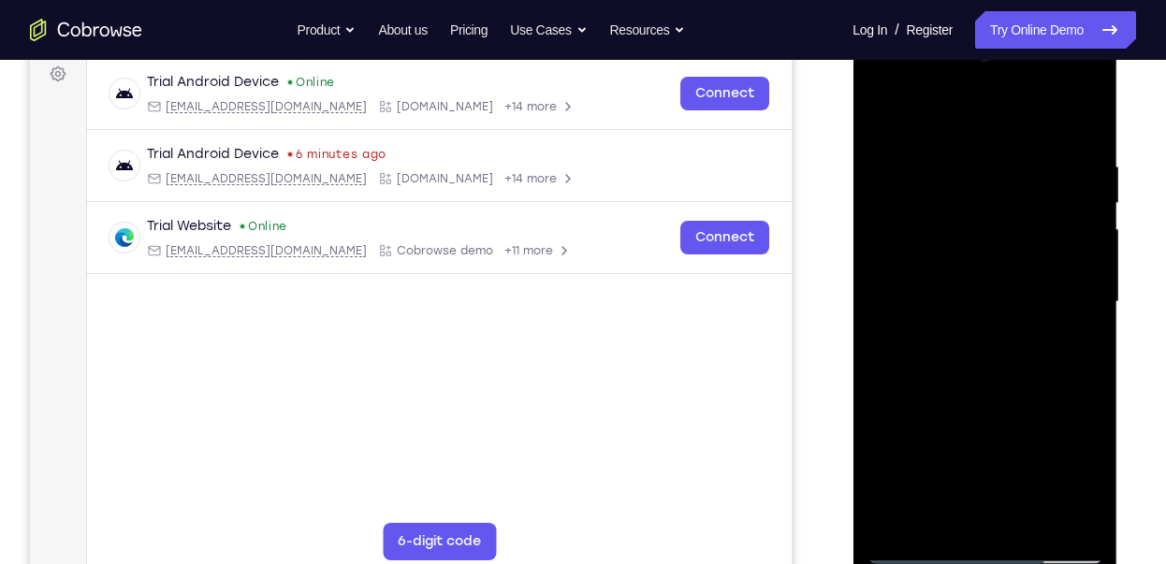
click at [1070, 107] on div at bounding box center [984, 302] width 236 height 524
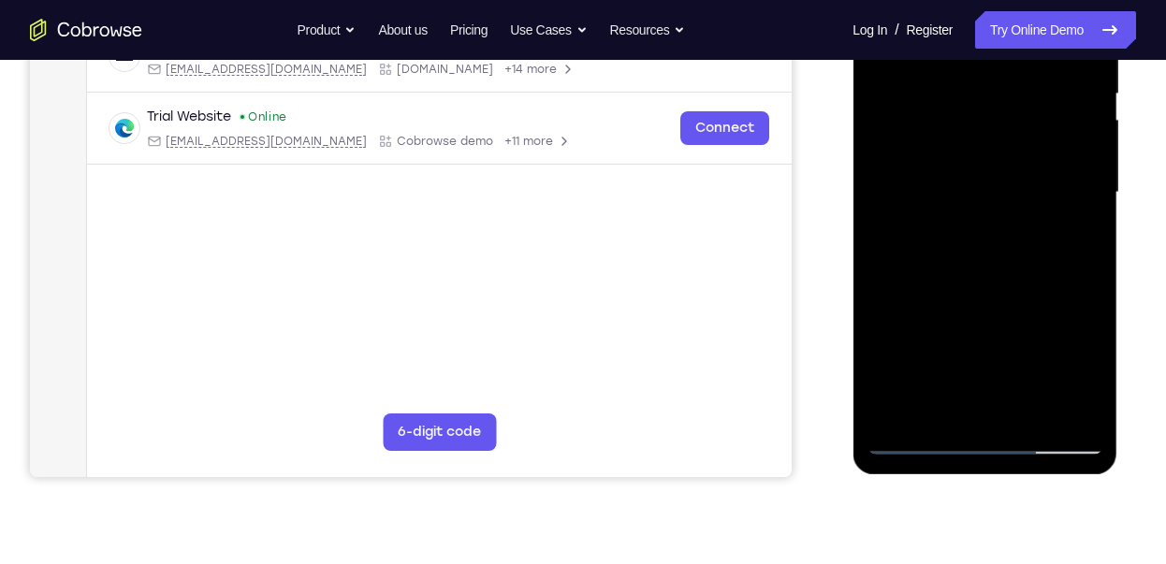
scroll to position [391, 0]
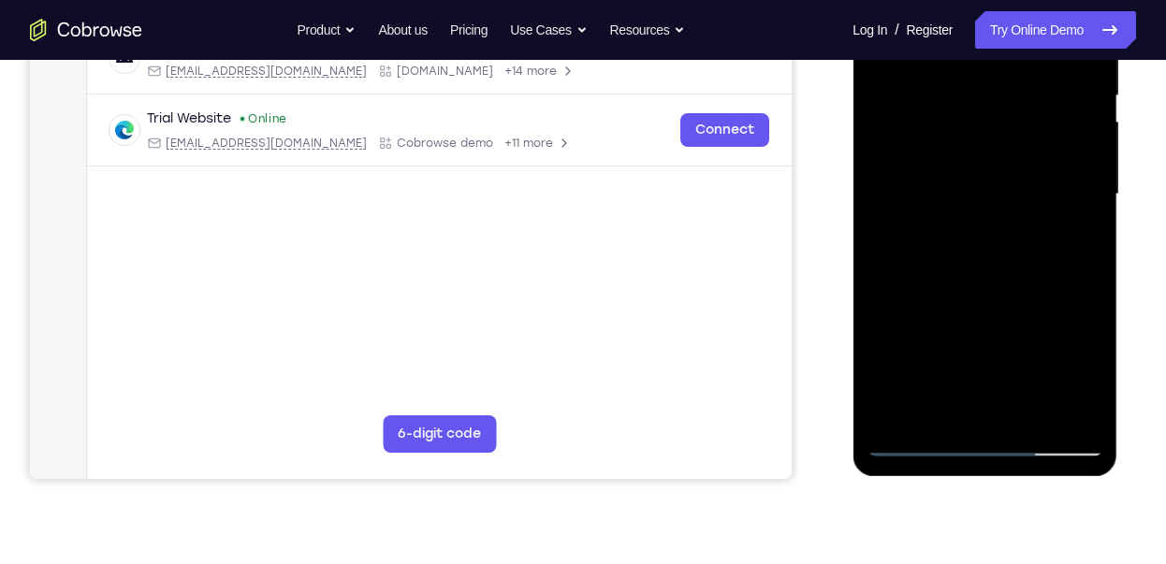
click at [1011, 226] on div at bounding box center [984, 195] width 236 height 524
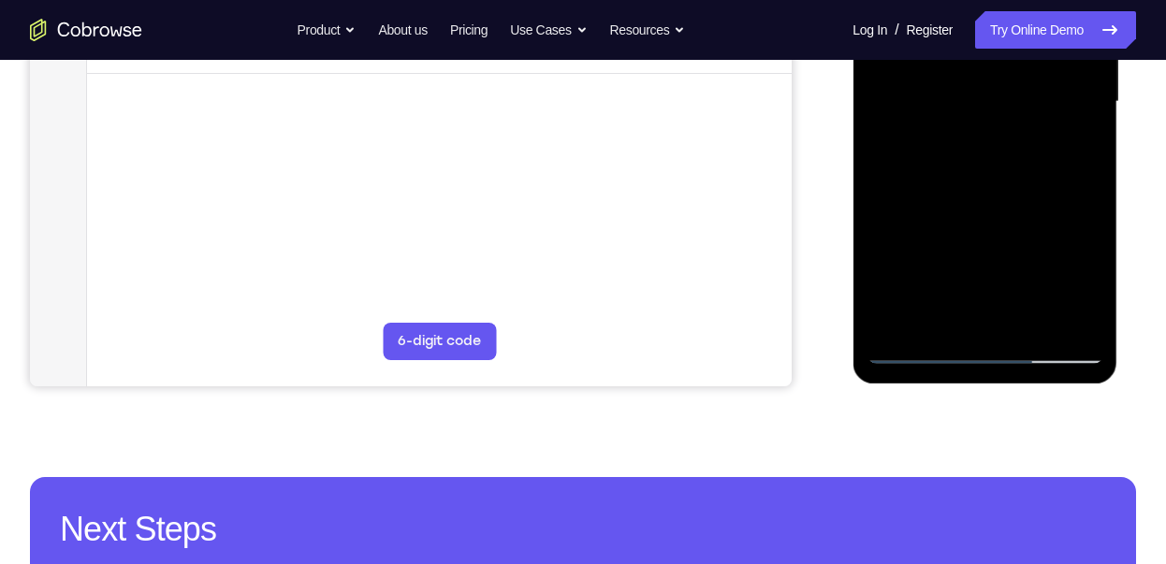
scroll to position [455, 0]
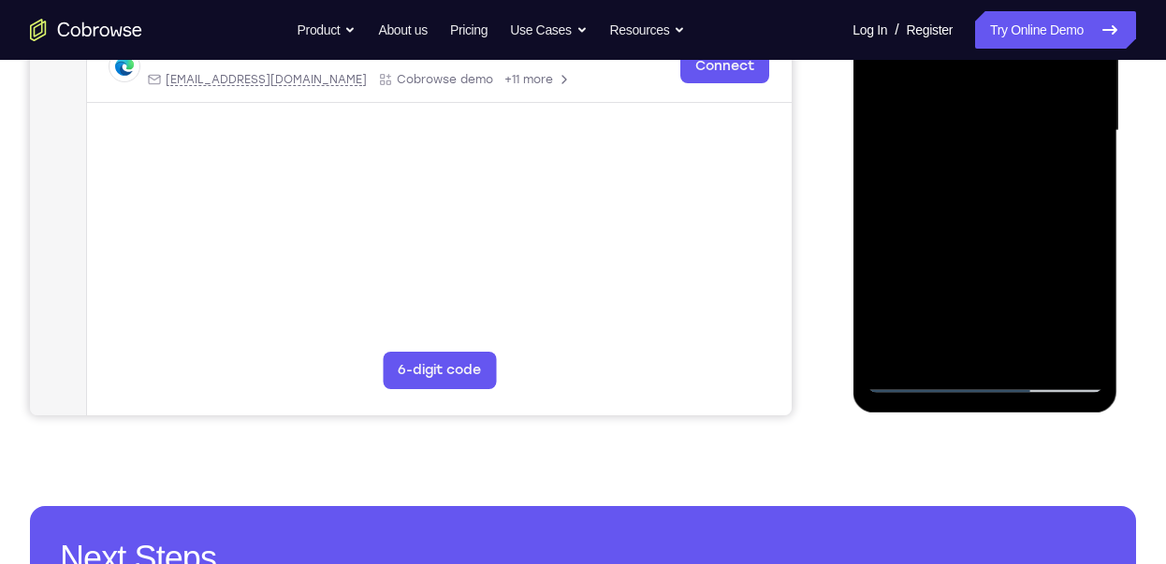
drag, startPoint x: 971, startPoint y: 289, endPoint x: 977, endPoint y: 8, distance: 280.7
click at [977, 8] on div at bounding box center [984, 131] width 236 height 524
click at [1052, 87] on div at bounding box center [984, 131] width 236 height 524
drag, startPoint x: 978, startPoint y: 164, endPoint x: 1004, endPoint y: 327, distance: 165.8
click at [1004, 327] on div at bounding box center [984, 131] width 236 height 524
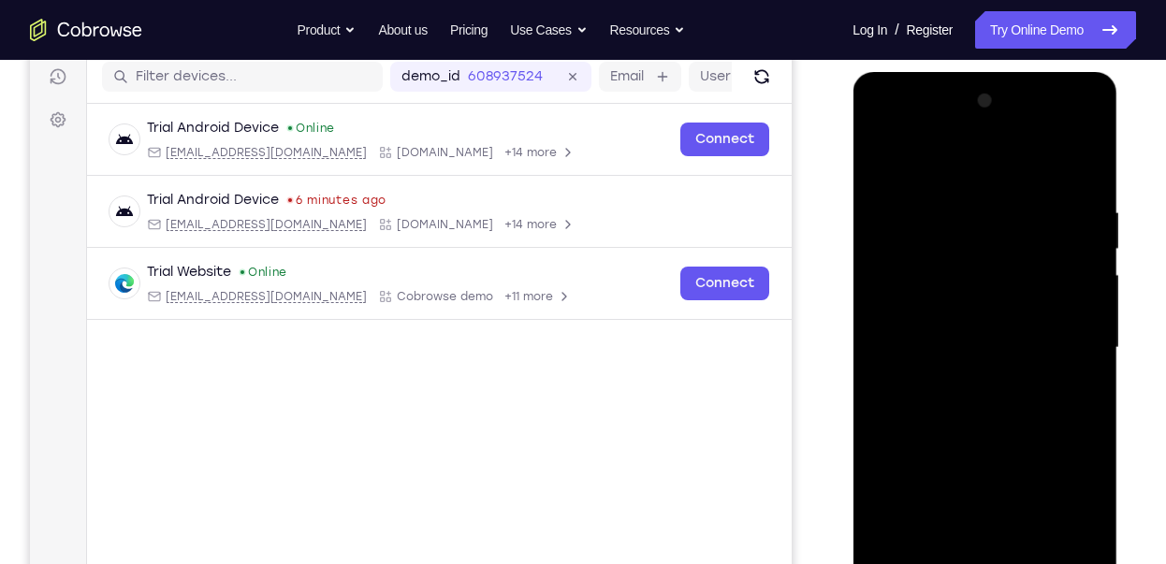
scroll to position [247, 0]
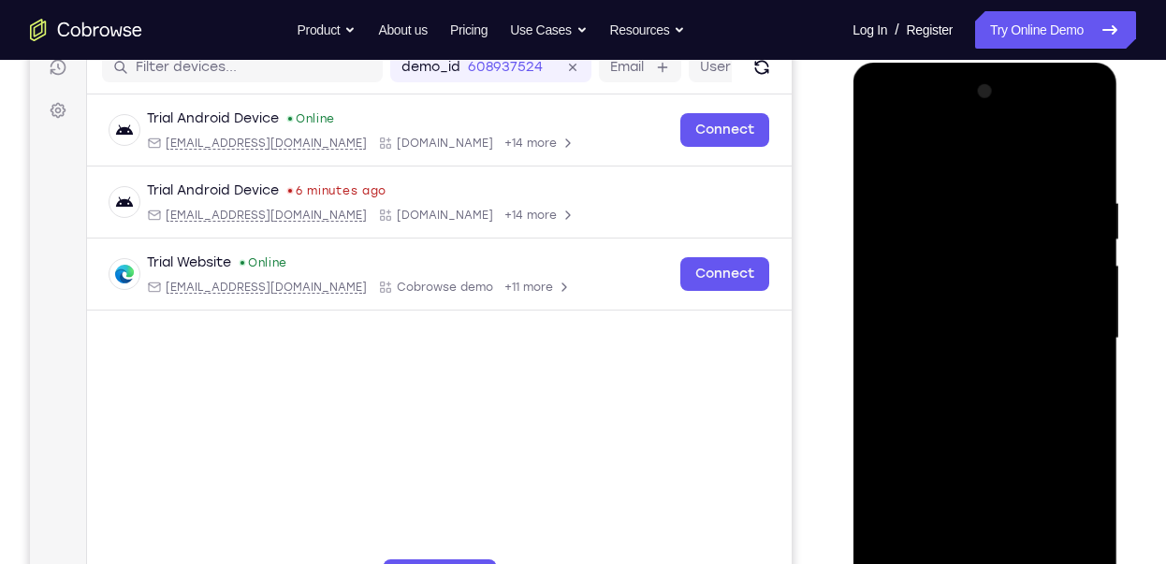
drag, startPoint x: 963, startPoint y: 218, endPoint x: 950, endPoint y: 432, distance: 214.6
click at [950, 432] on div at bounding box center [984, 339] width 236 height 524
click at [1050, 156] on div at bounding box center [984, 339] width 236 height 524
click at [1022, 303] on div at bounding box center [984, 339] width 236 height 524
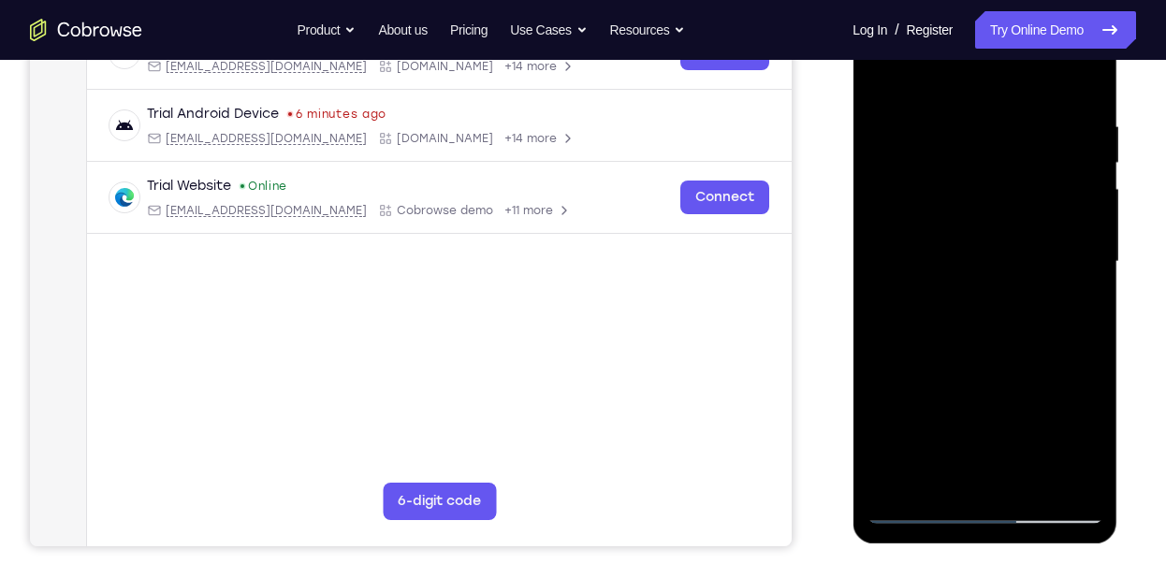
scroll to position [322, 0]
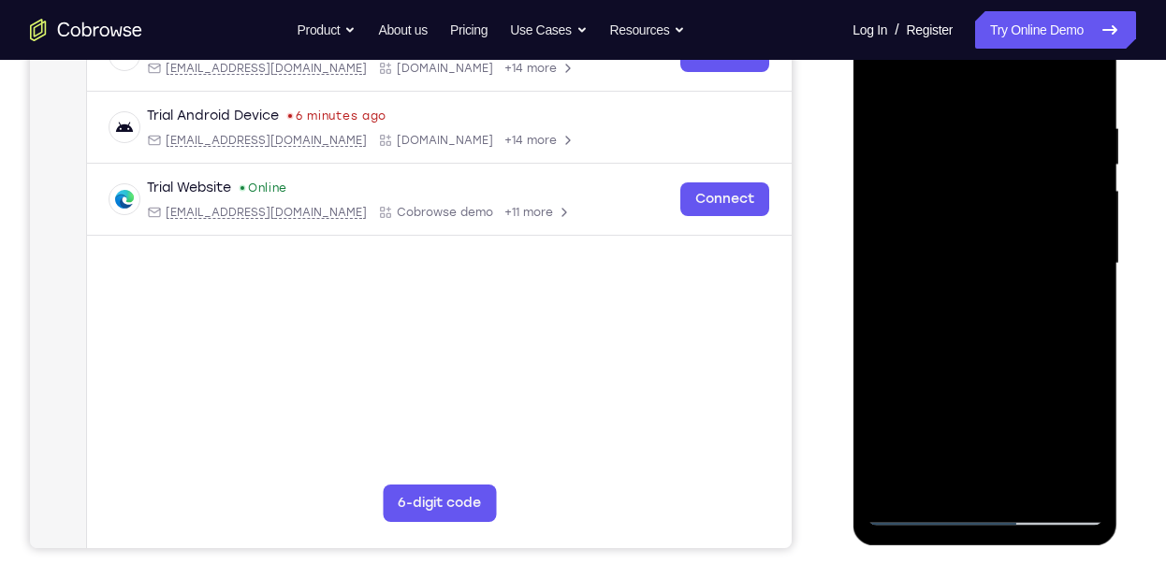
drag, startPoint x: 975, startPoint y: 295, endPoint x: 973, endPoint y: 164, distance: 131.0
click at [973, 164] on div at bounding box center [984, 264] width 236 height 524
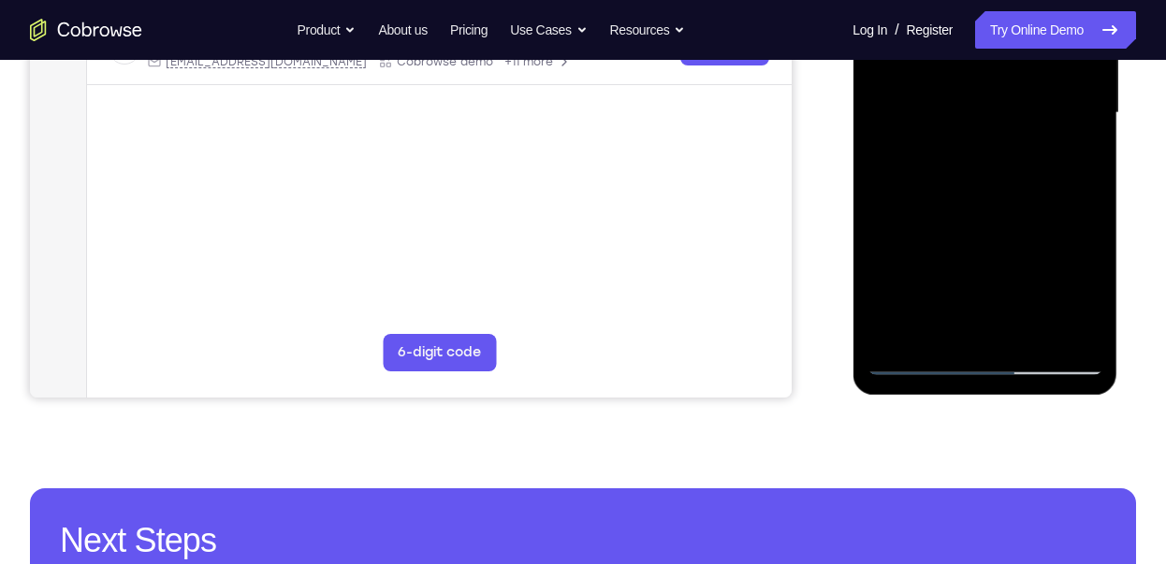
scroll to position [479, 0]
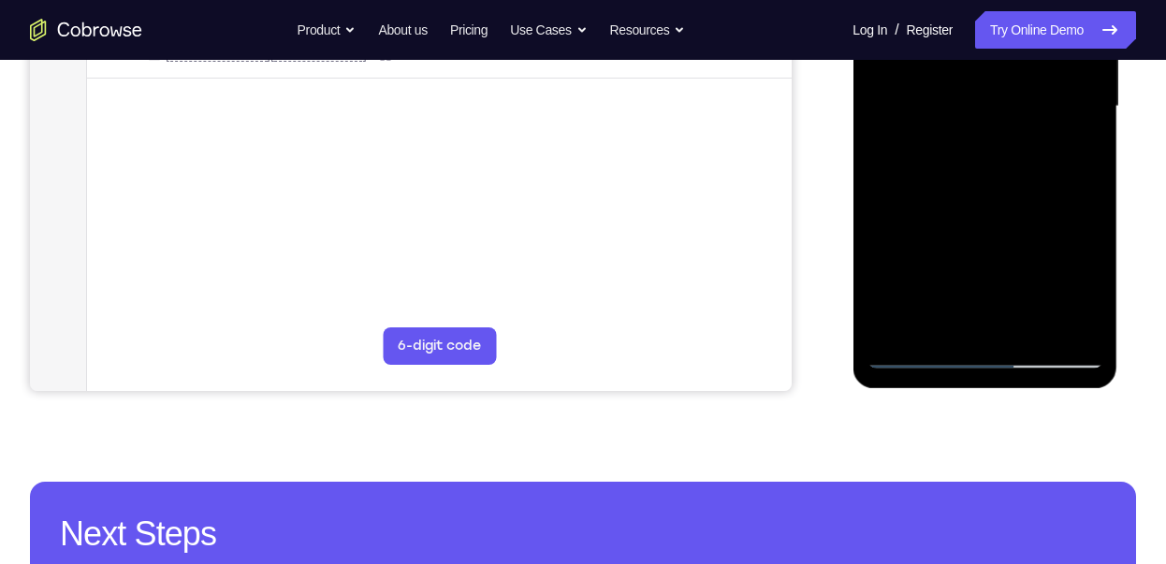
click at [930, 356] on div at bounding box center [984, 107] width 236 height 524
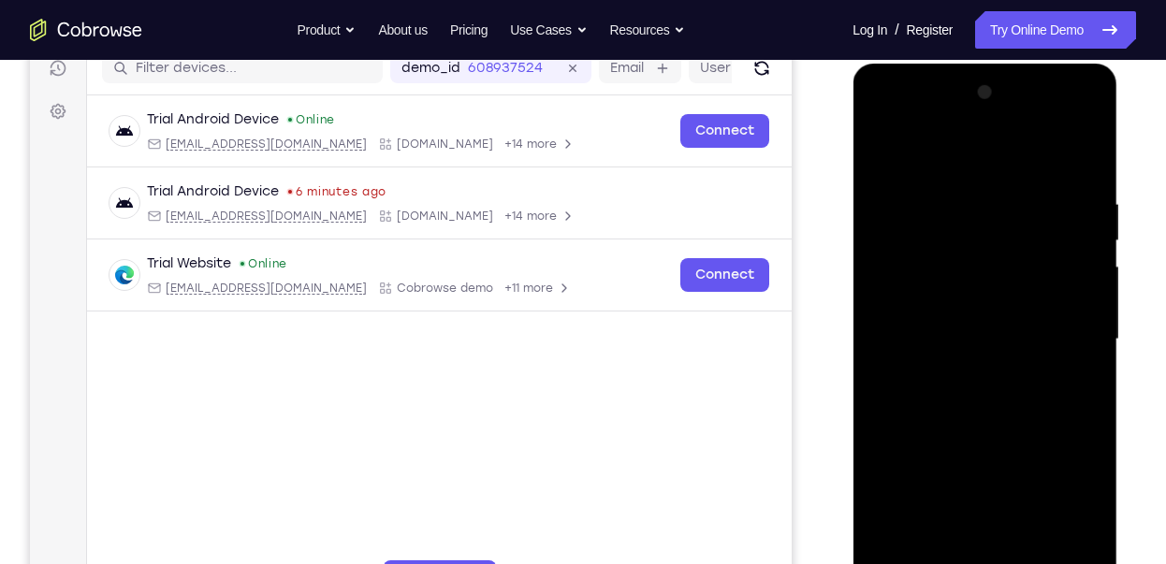
scroll to position [245, 0]
drag, startPoint x: 971, startPoint y: 207, endPoint x: 987, endPoint y: 432, distance: 226.0
click at [987, 432] on div at bounding box center [984, 341] width 236 height 524
drag, startPoint x: 958, startPoint y: 188, endPoint x: 974, endPoint y: 432, distance: 244.7
click at [974, 432] on div at bounding box center [984, 341] width 236 height 524
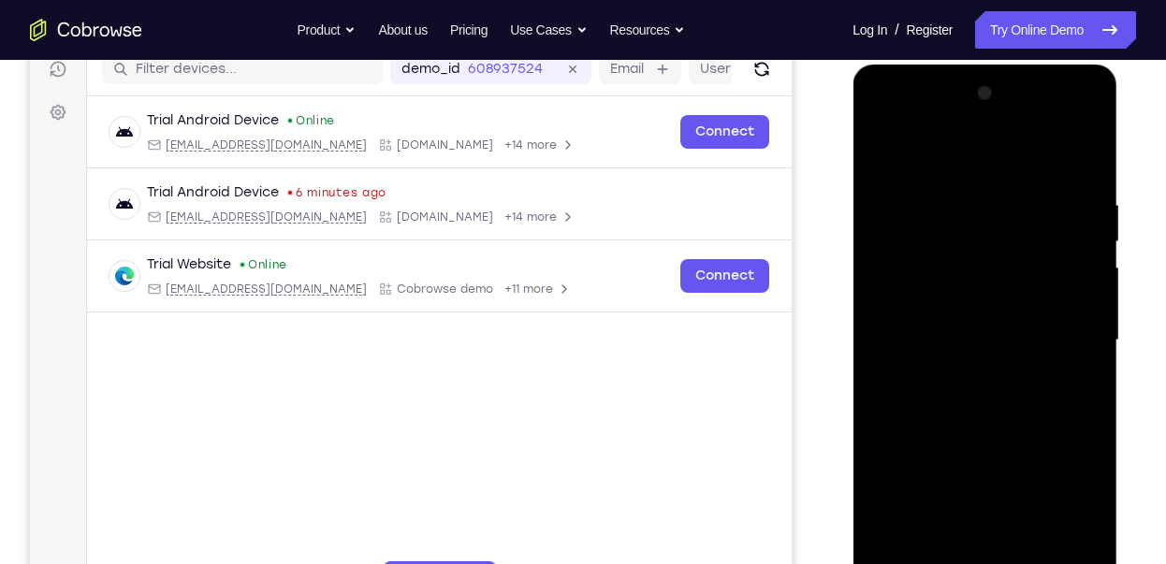
click at [1032, 153] on div at bounding box center [984, 341] width 236 height 524
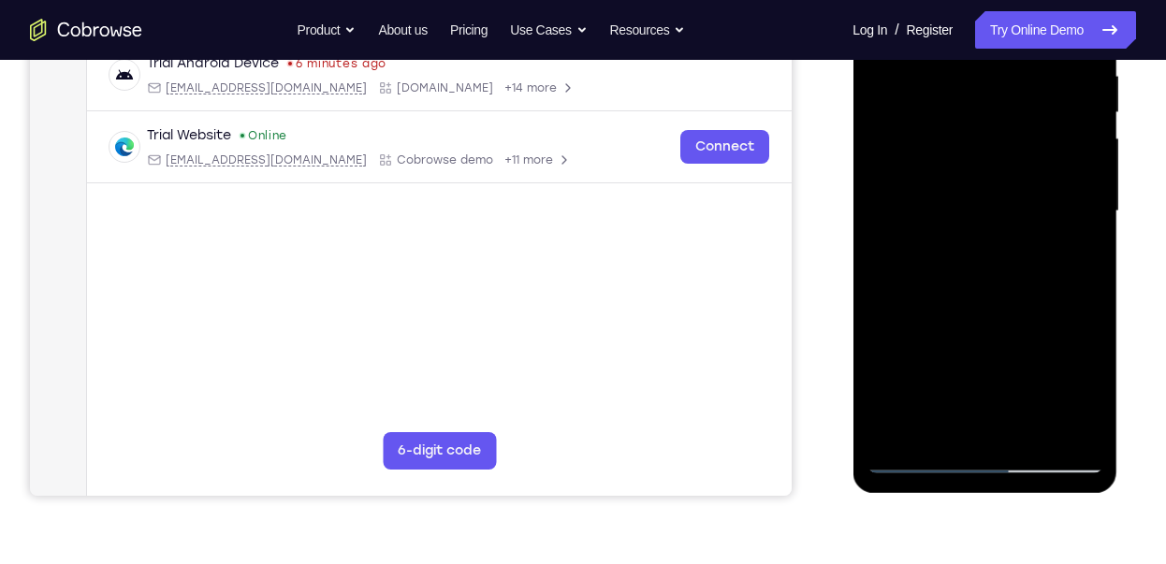
scroll to position [375, 0]
click at [1013, 173] on div at bounding box center [984, 211] width 236 height 524
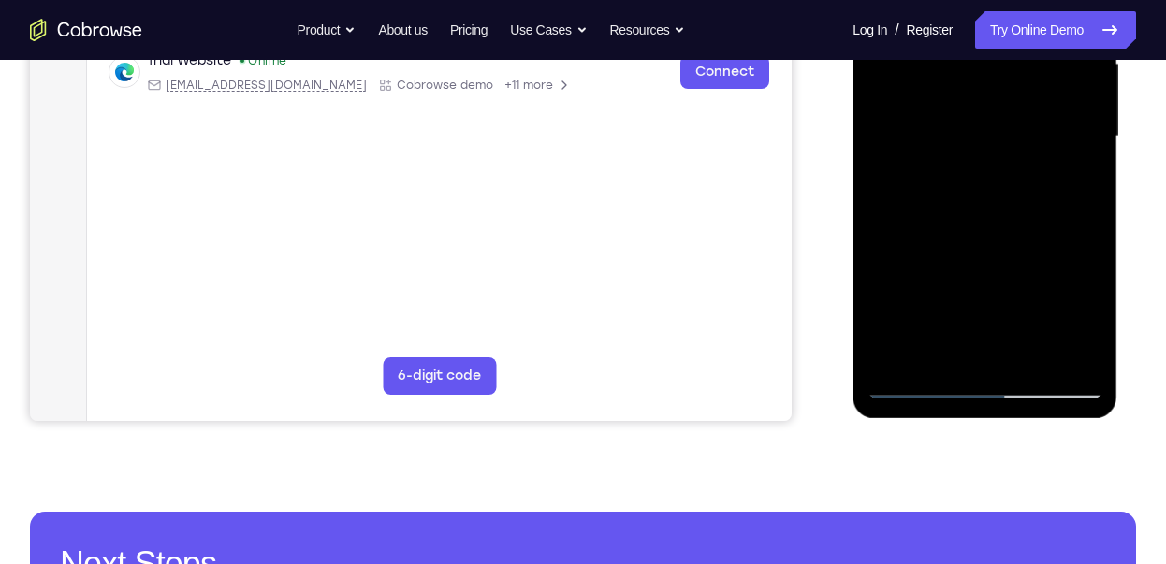
scroll to position [453, 0]
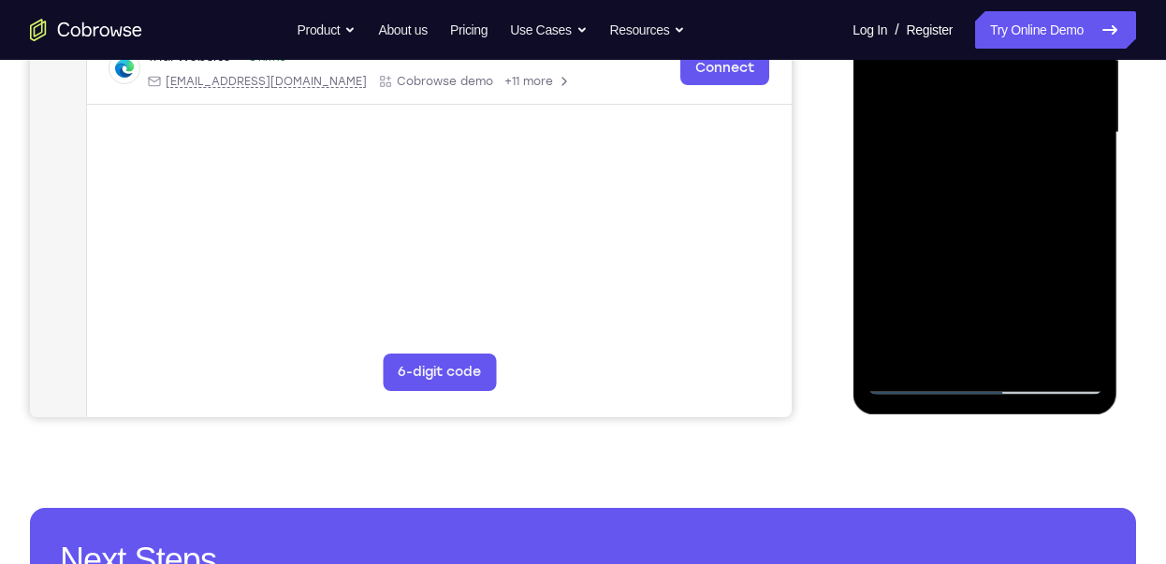
drag, startPoint x: 969, startPoint y: 181, endPoint x: 979, endPoint y: 39, distance: 142.6
click at [979, 39] on div at bounding box center [984, 133] width 236 height 524
click at [1083, 347] on div at bounding box center [984, 133] width 236 height 524
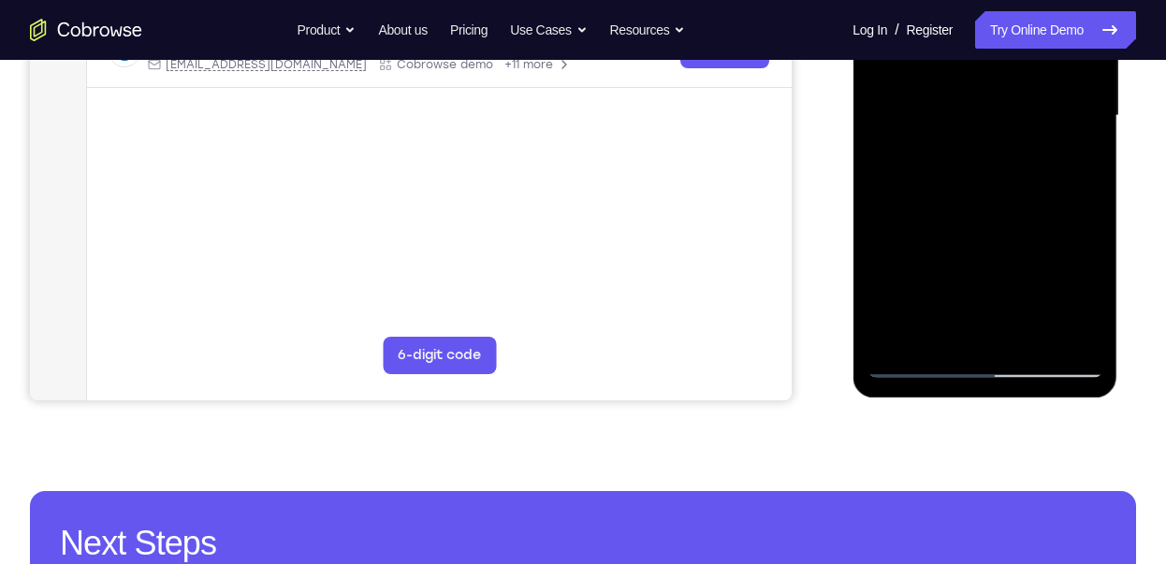
click at [921, 368] on div at bounding box center [984, 116] width 236 height 524
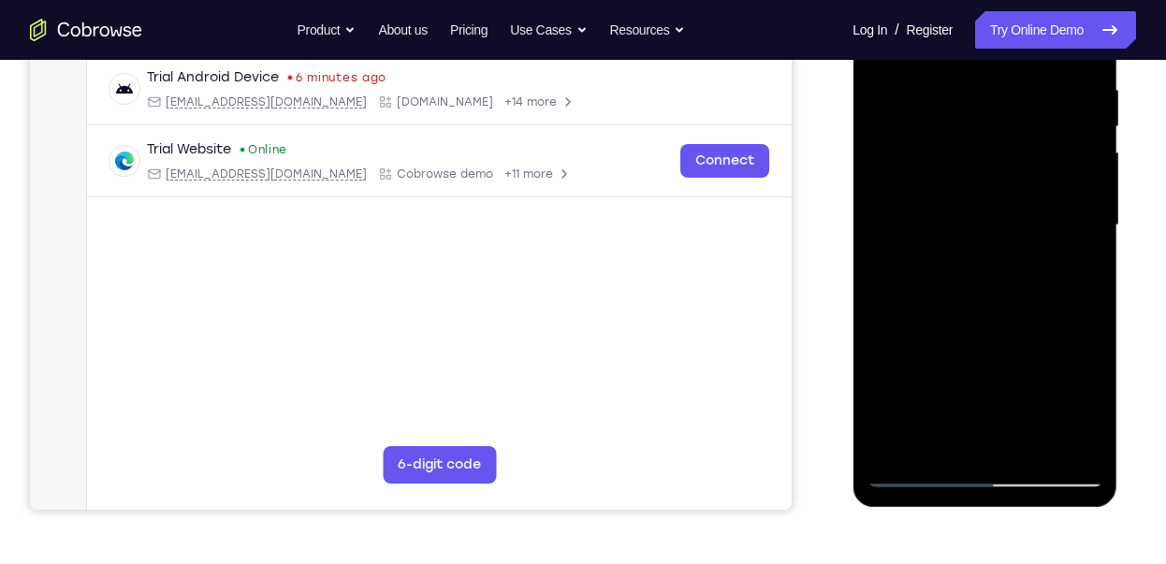
scroll to position [366, 0]
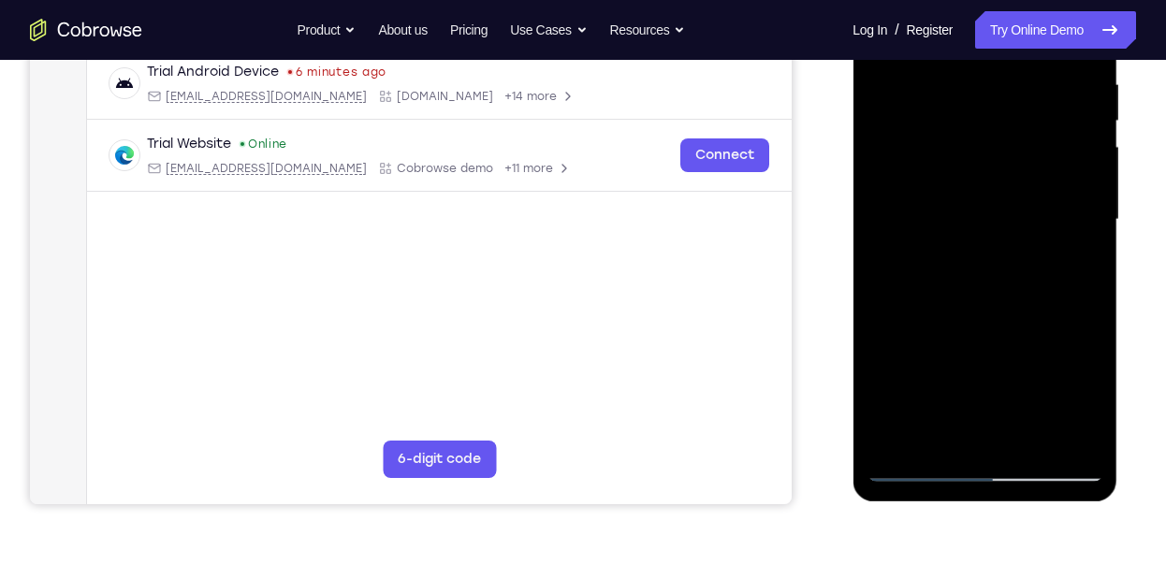
drag, startPoint x: 955, startPoint y: 291, endPoint x: 976, endPoint y: 8, distance: 283.3
click at [976, 8] on div at bounding box center [984, 220] width 236 height 524
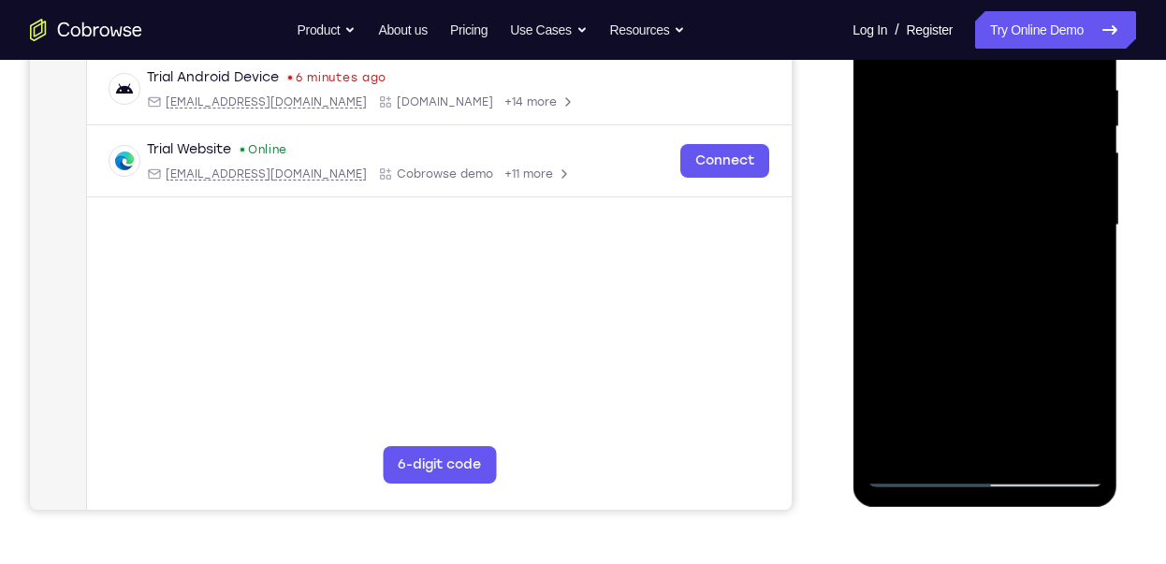
scroll to position [358, 0]
drag, startPoint x: 1052, startPoint y: 286, endPoint x: 803, endPoint y: 283, distance: 249.8
click at [852, 283] on html "Online web based iOS Simulators and Android Emulators. Run iPhone, iPad, Mobile…" at bounding box center [985, 231] width 267 height 561
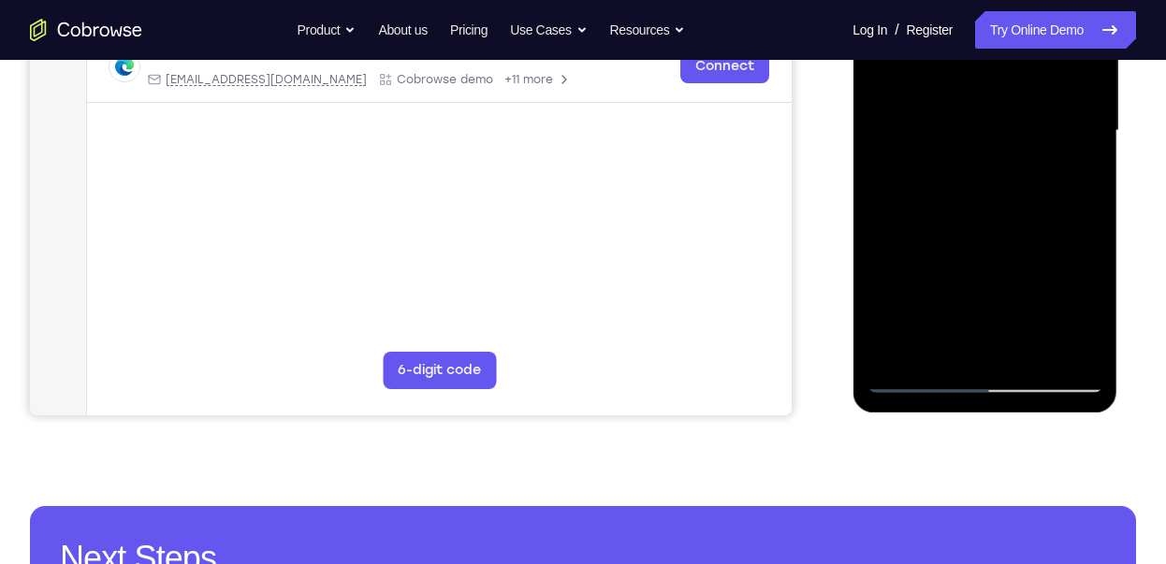
scroll to position [457, 0]
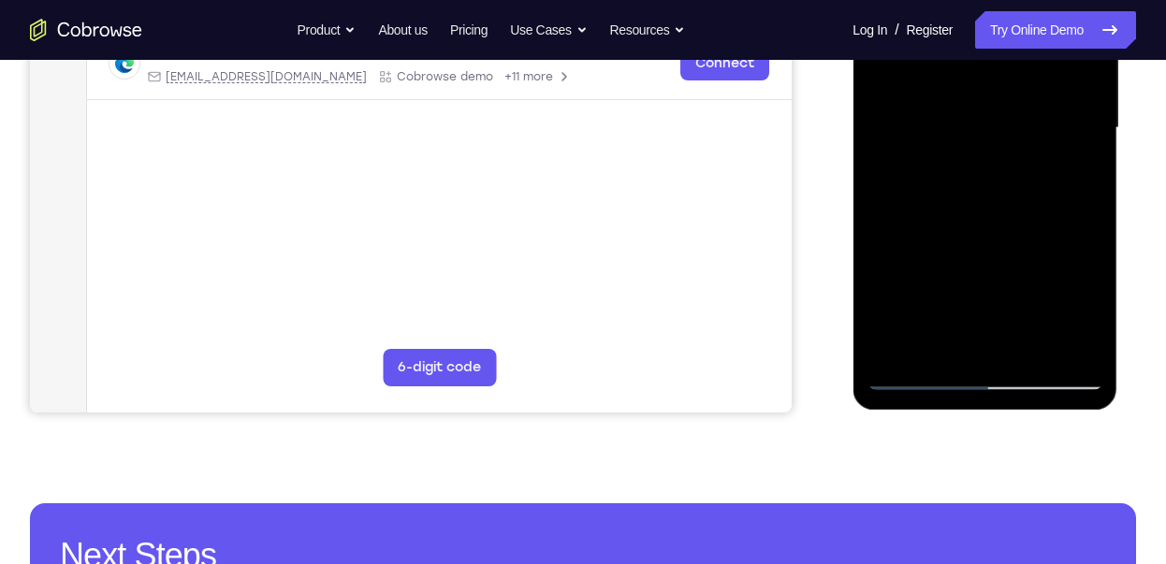
click at [993, 345] on div at bounding box center [984, 128] width 236 height 524
click at [1051, 182] on div at bounding box center [984, 128] width 236 height 524
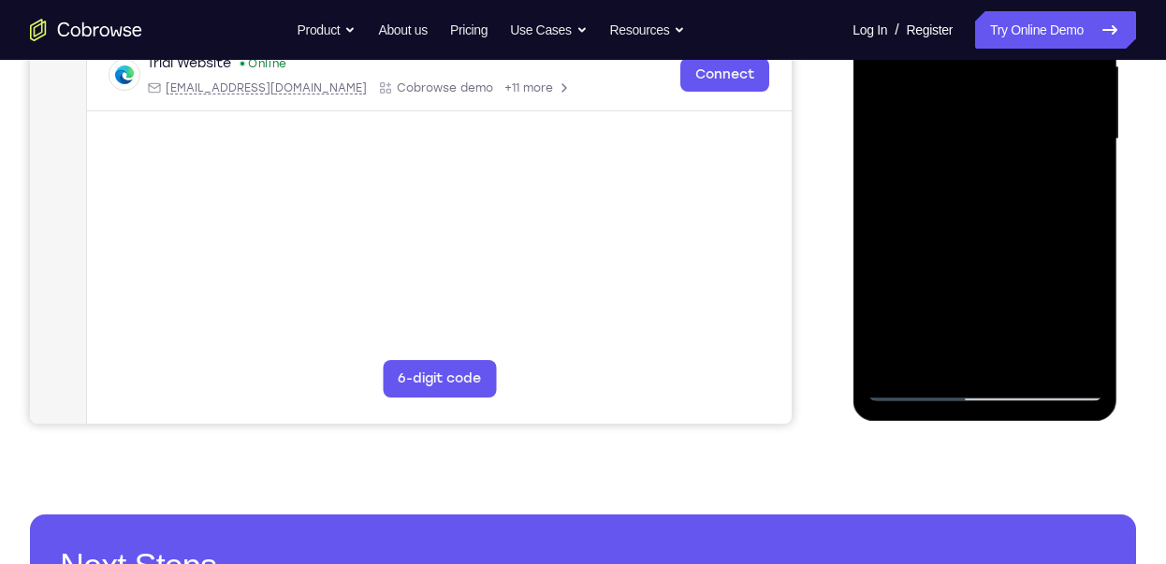
scroll to position [411, 0]
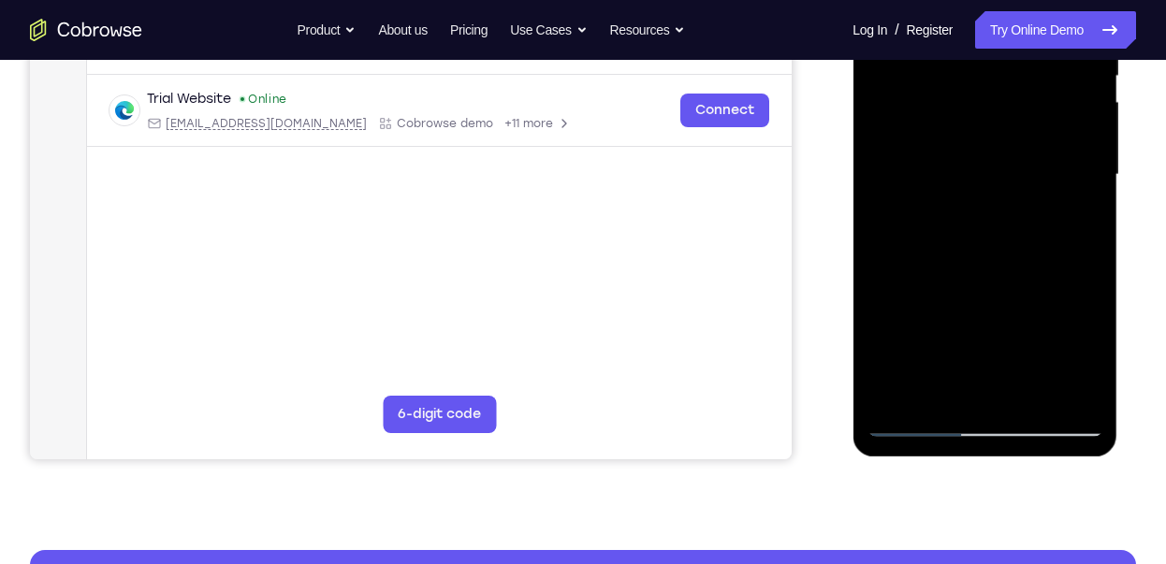
click at [990, 231] on div at bounding box center [984, 175] width 236 height 524
click at [1047, 227] on div at bounding box center [984, 175] width 236 height 524
click at [999, 227] on div at bounding box center [984, 175] width 236 height 524
click at [997, 227] on div at bounding box center [984, 175] width 236 height 524
click at [1046, 225] on div at bounding box center [984, 175] width 236 height 524
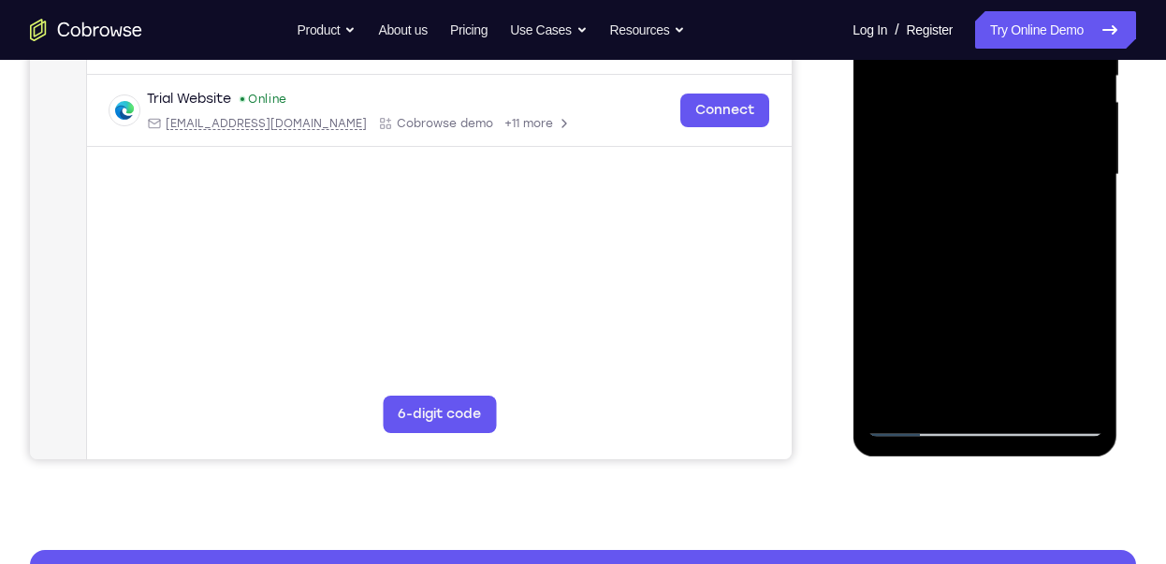
click at [1050, 230] on div at bounding box center [984, 175] width 236 height 524
